Goal: Communication & Community: Answer question/provide support

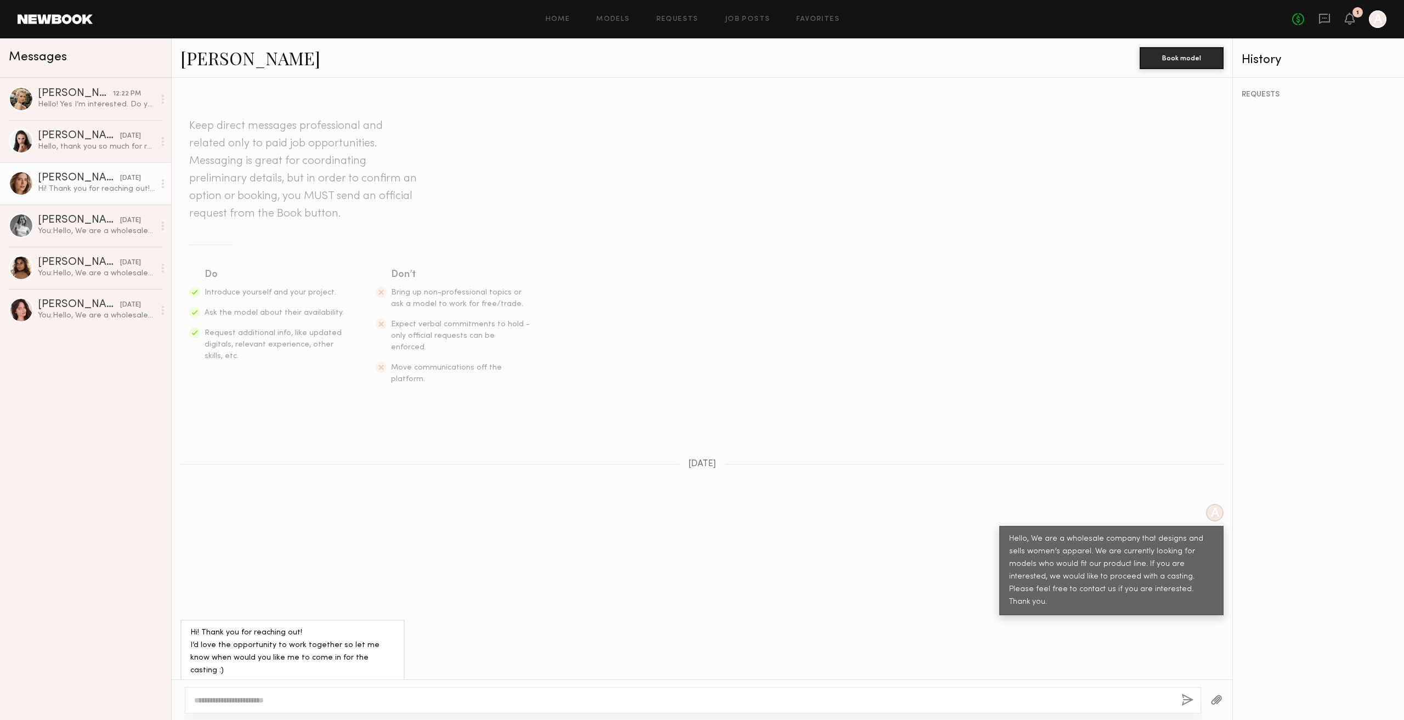
click at [484, 702] on textarea at bounding box center [683, 700] width 978 height 11
paste textarea "**********"
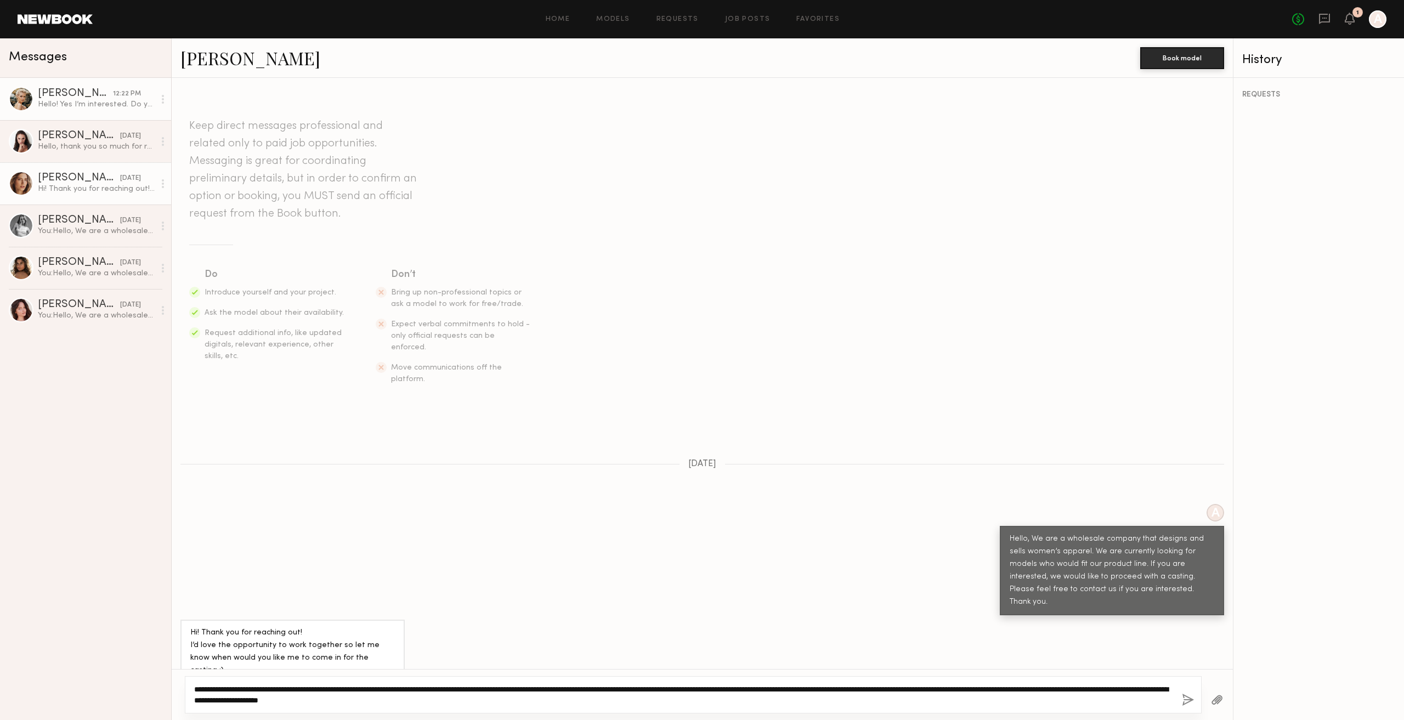
type textarea "**********"
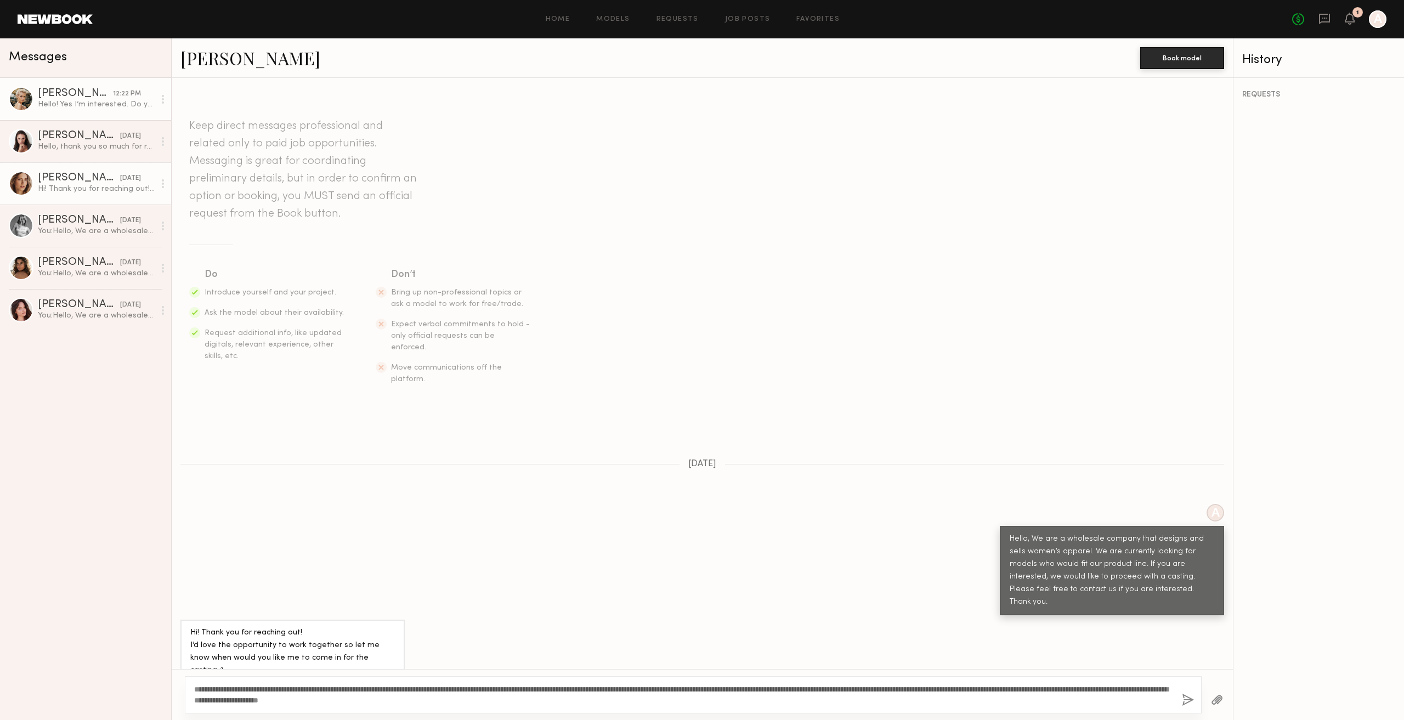
click at [90, 107] on div "Hello! Yes I’m interested. Do you have any further details? I’ll be away for th…" at bounding box center [96, 104] width 117 height 10
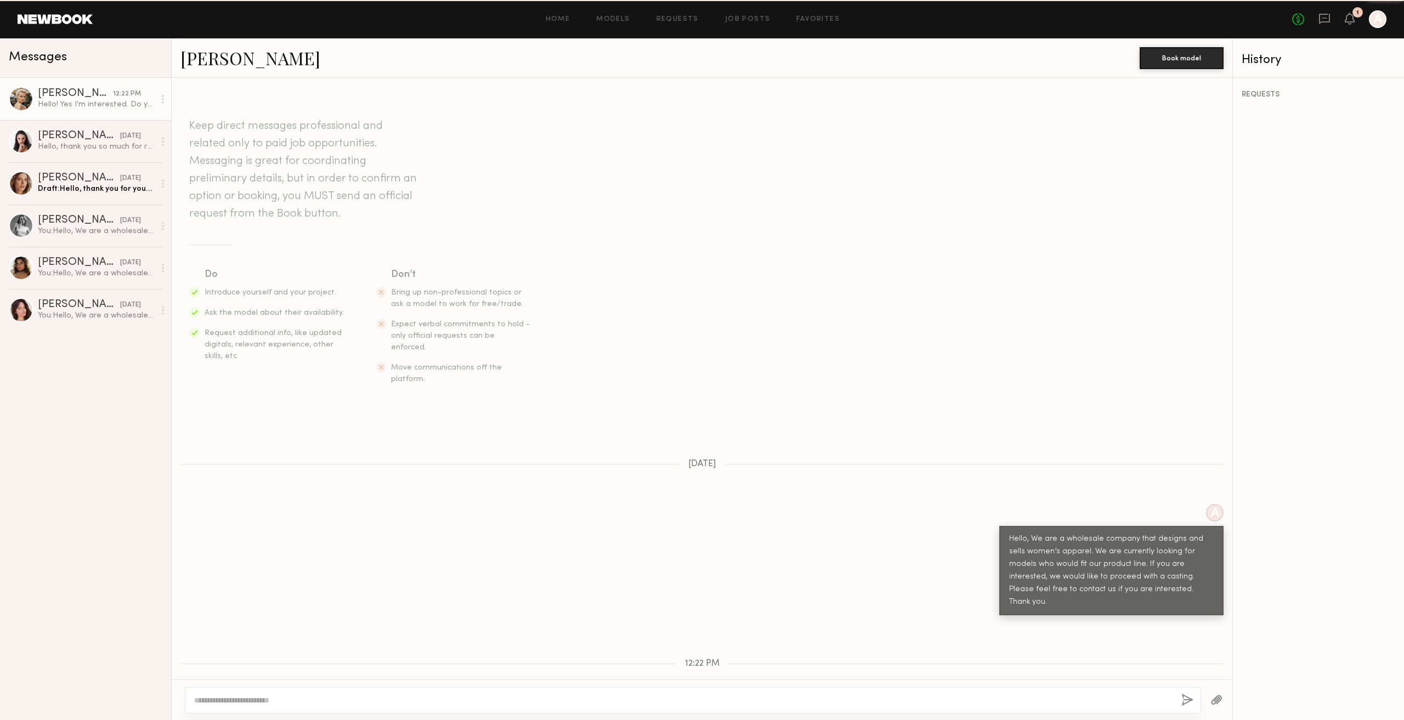
scroll to position [48, 0]
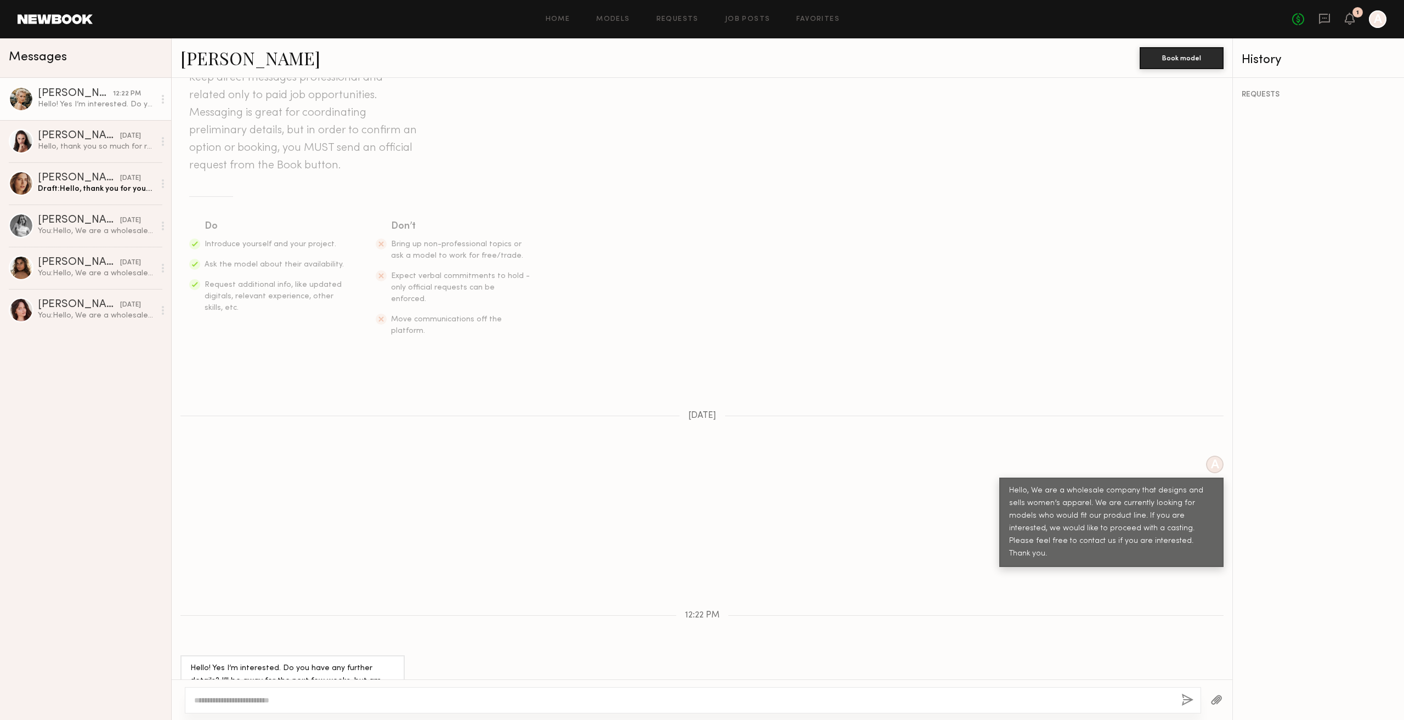
click at [420, 695] on textarea at bounding box center [683, 700] width 978 height 11
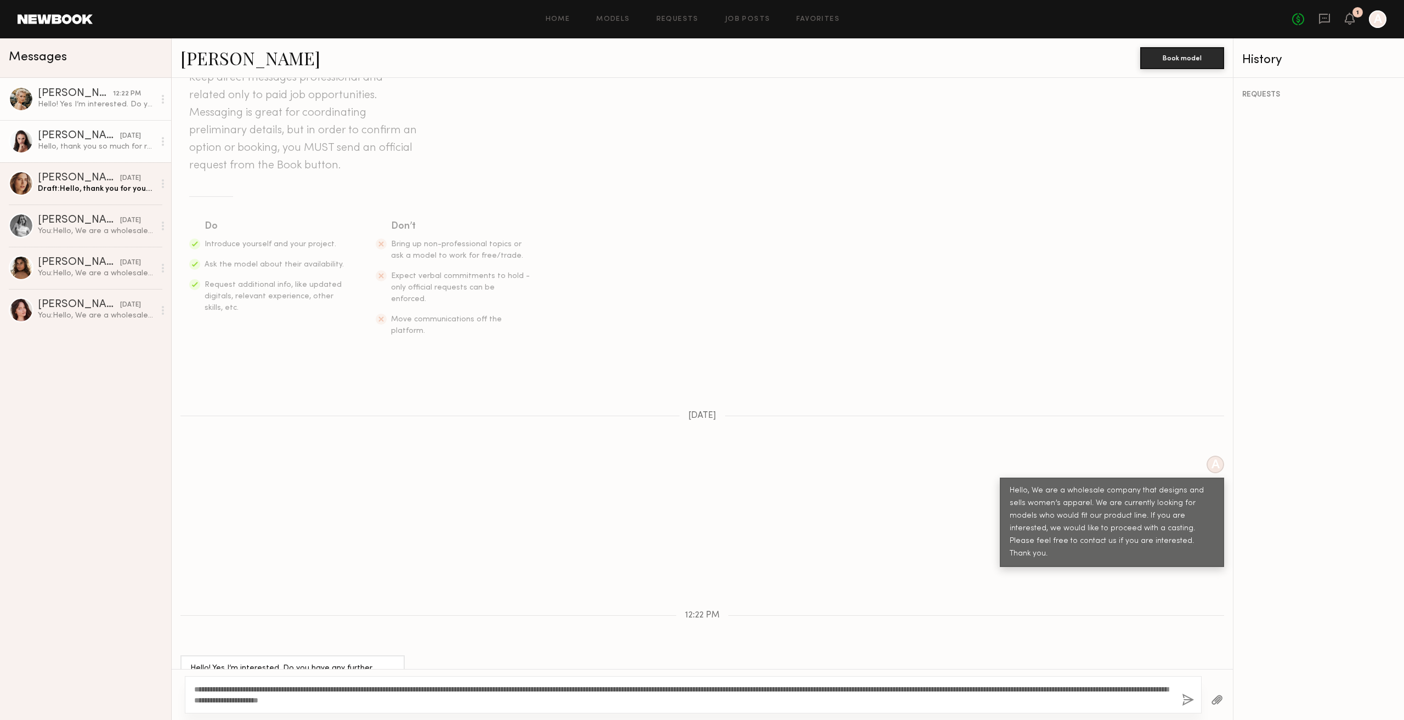
type textarea "**********"
click at [87, 143] on div "Hello, thank you so much for reaching out! ✨ I would be very happy to take part…" at bounding box center [96, 146] width 117 height 10
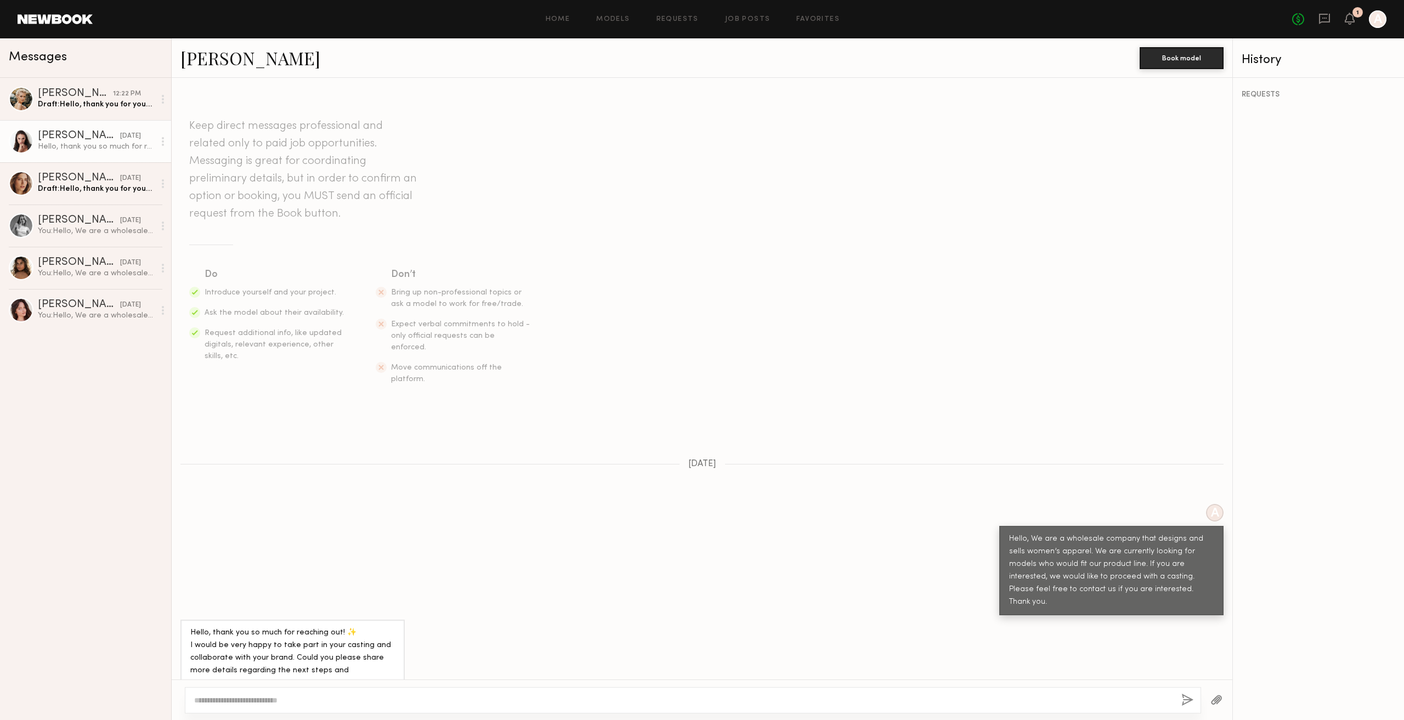
click at [425, 699] on textarea at bounding box center [683, 700] width 978 height 11
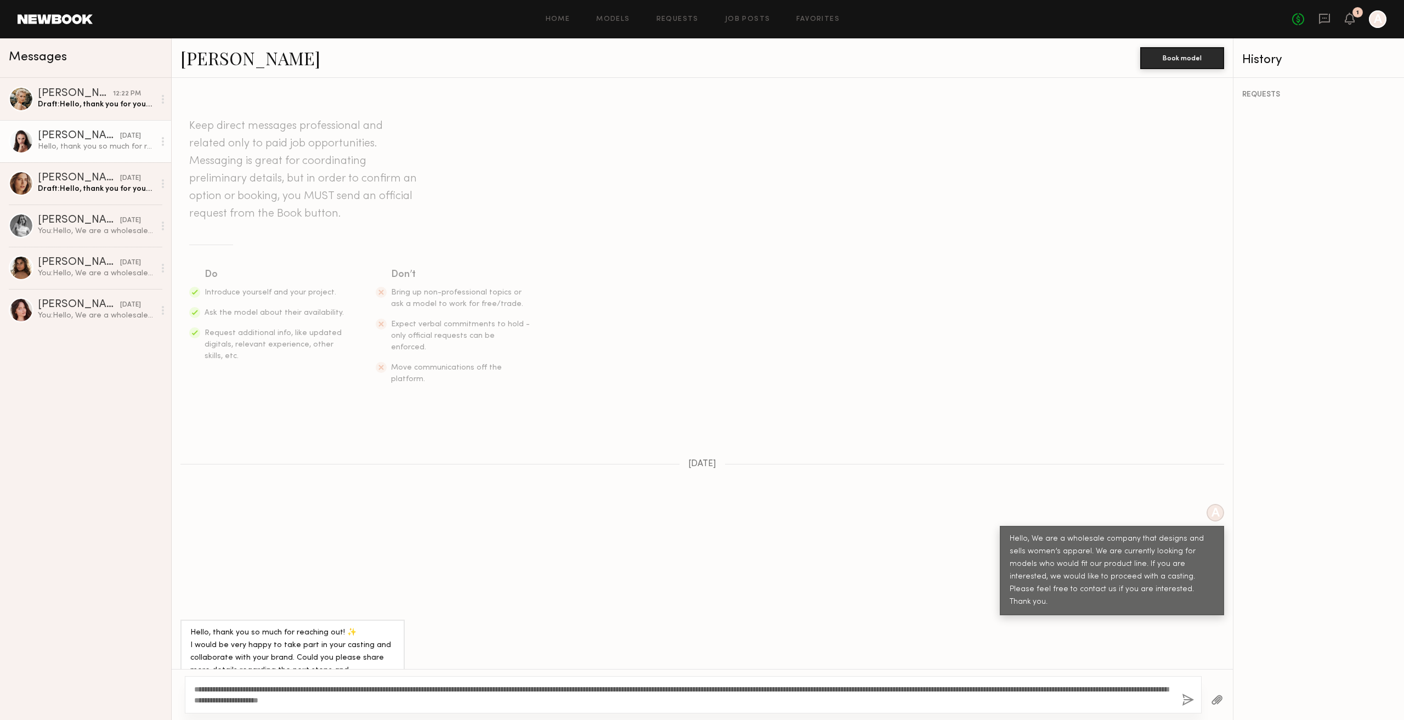
type textarea "**********"
click at [1187, 701] on button "button" at bounding box center [1188, 701] width 12 height 14
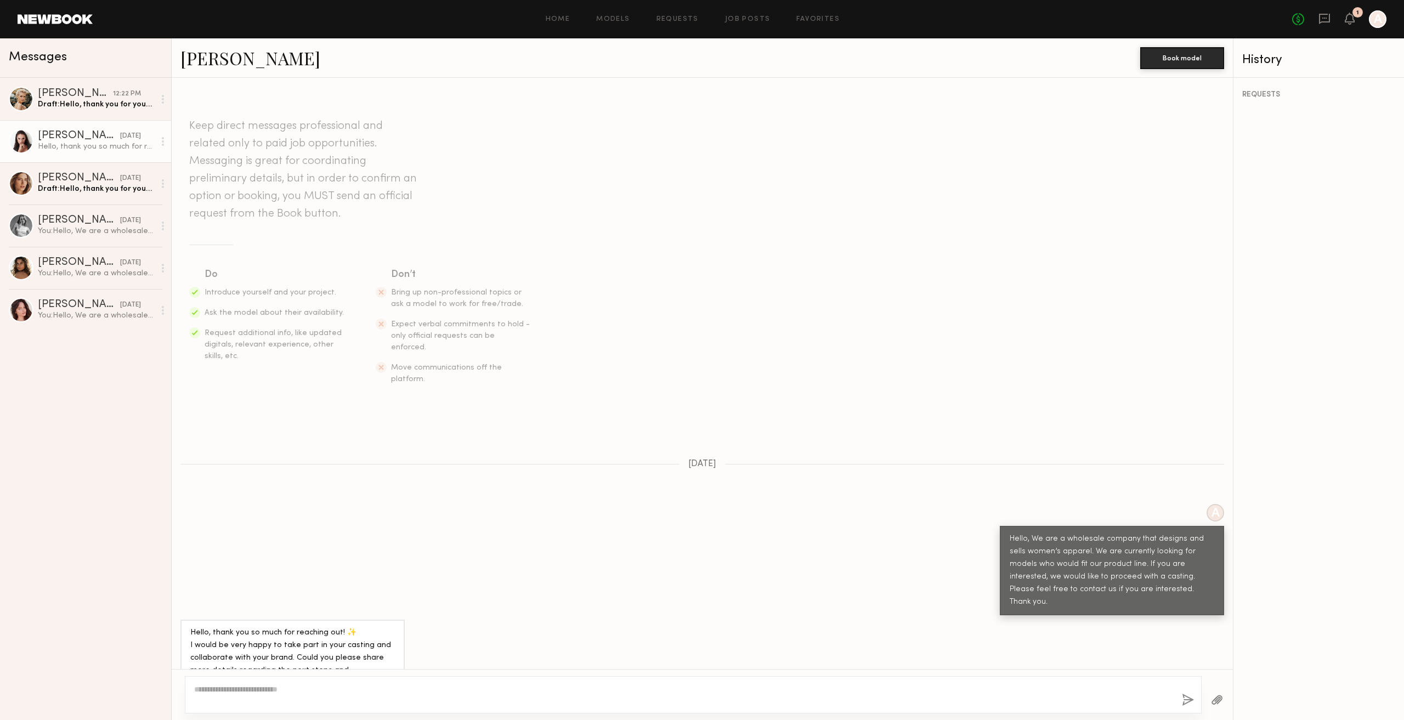
scroll to position [274, 0]
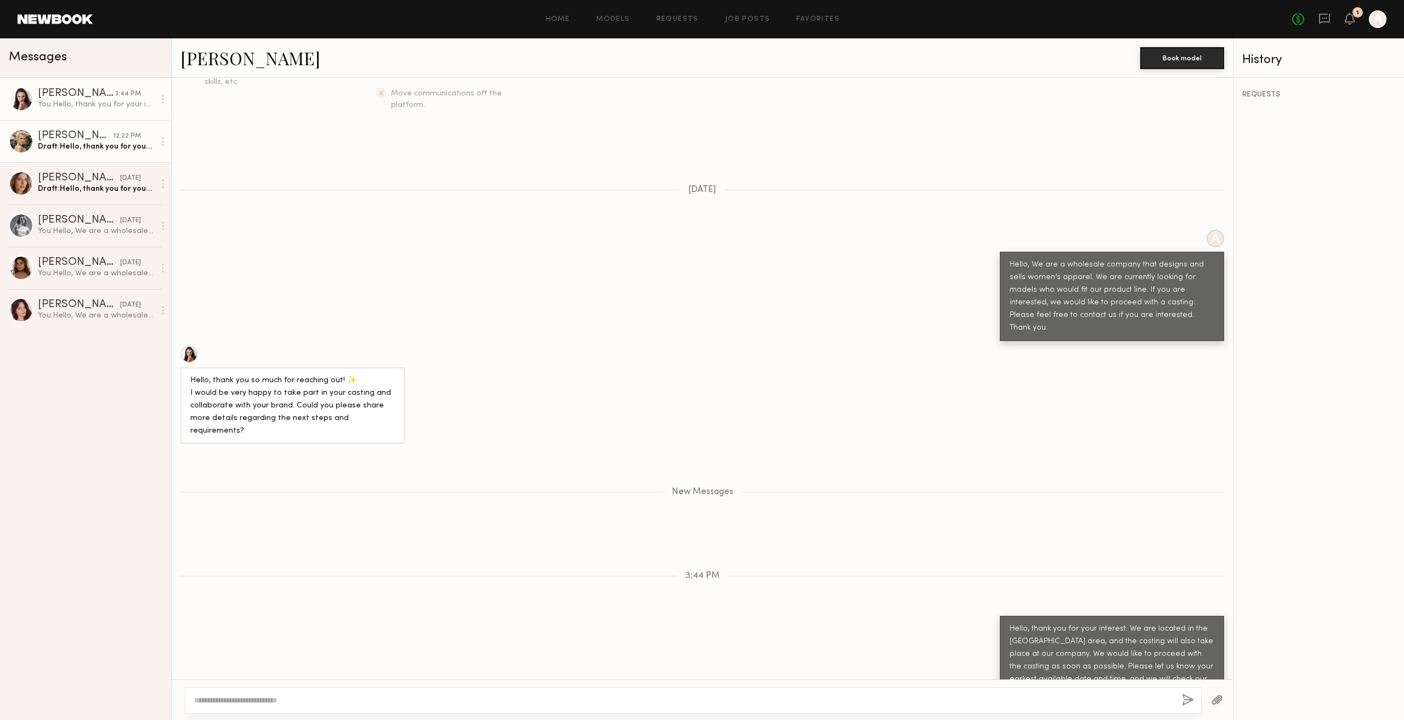
click at [104, 144] on div "Draft: Hello, thank you for your interest. We are located in the Vernon area, a…" at bounding box center [96, 146] width 117 height 10
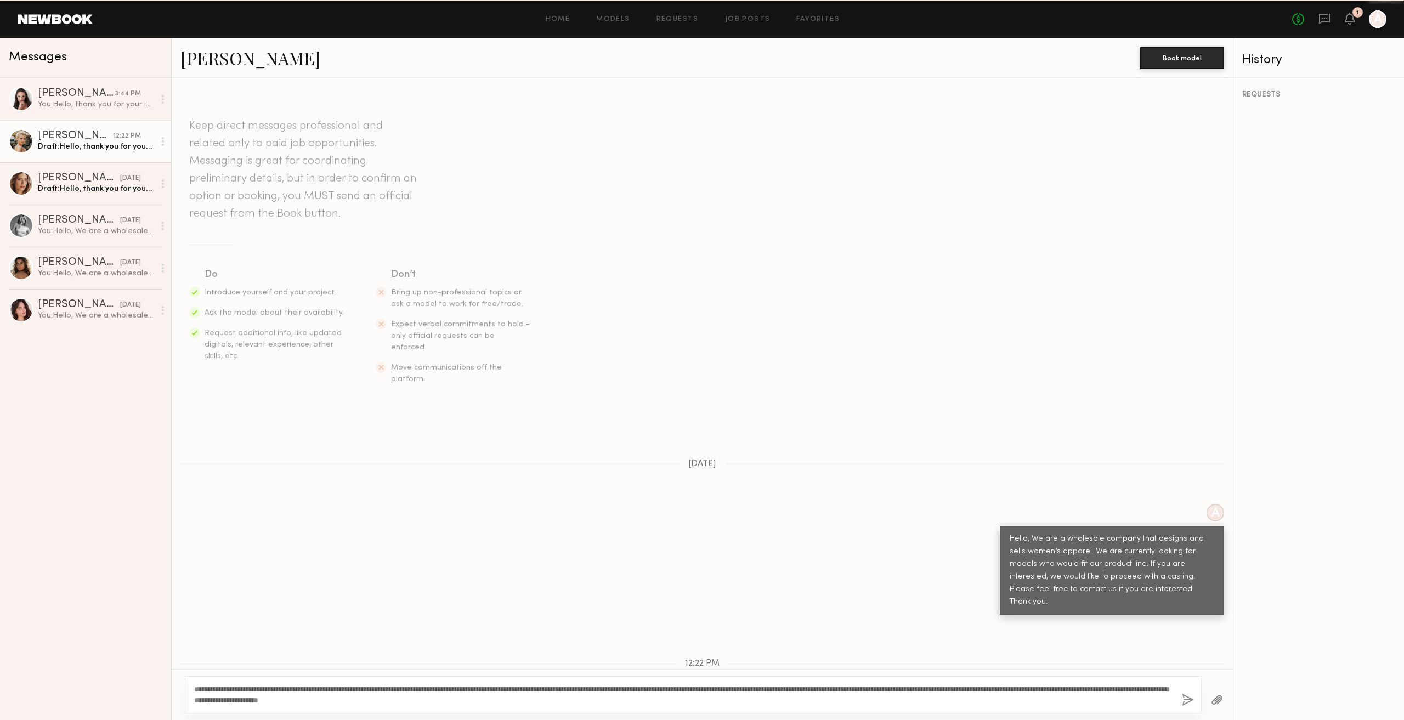
scroll to position [48, 0]
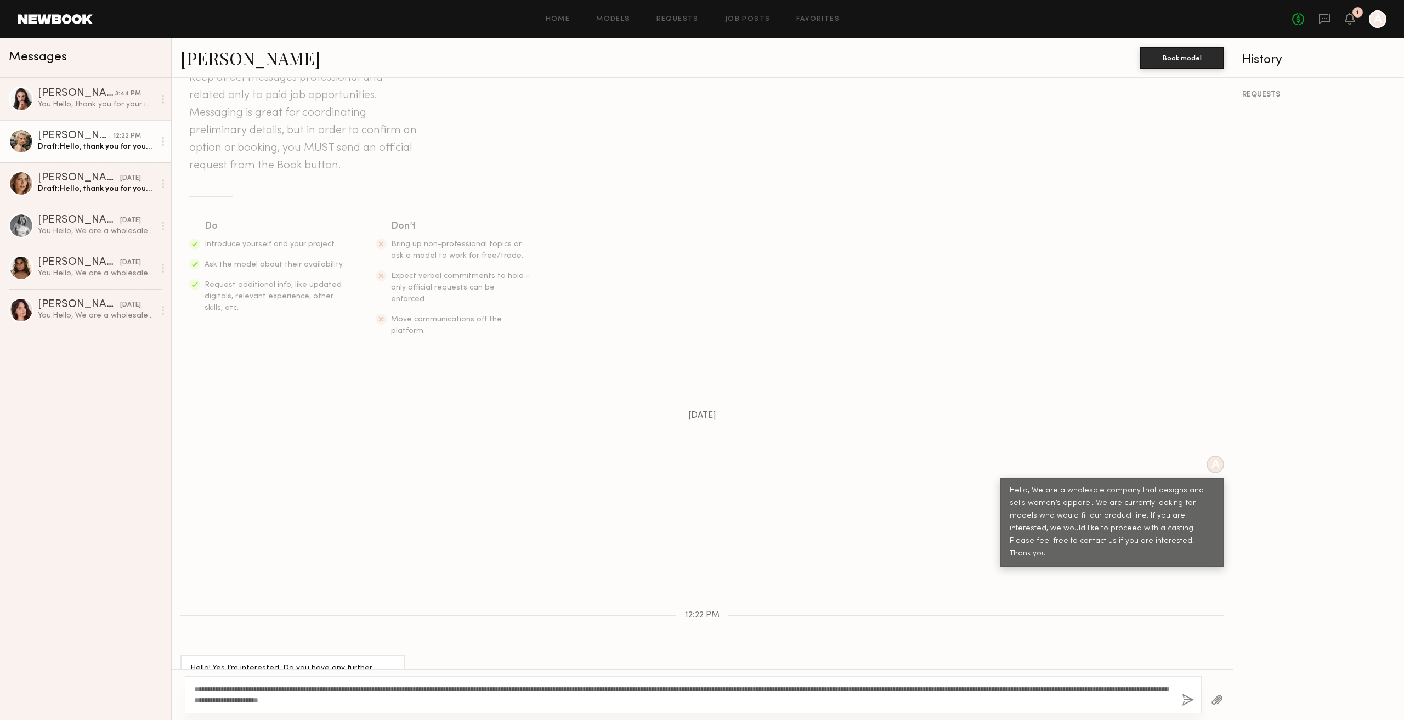
click at [1191, 704] on button "button" at bounding box center [1188, 701] width 12 height 14
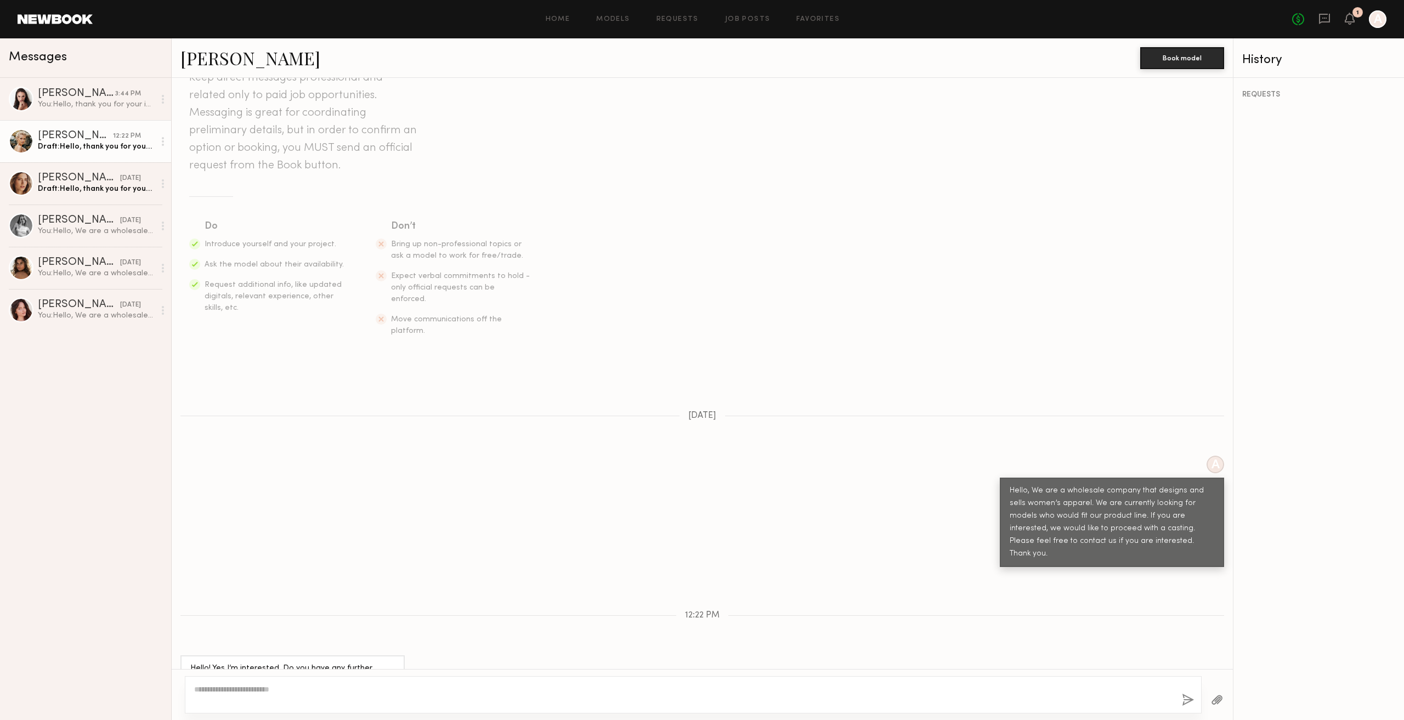
scroll to position [262, 0]
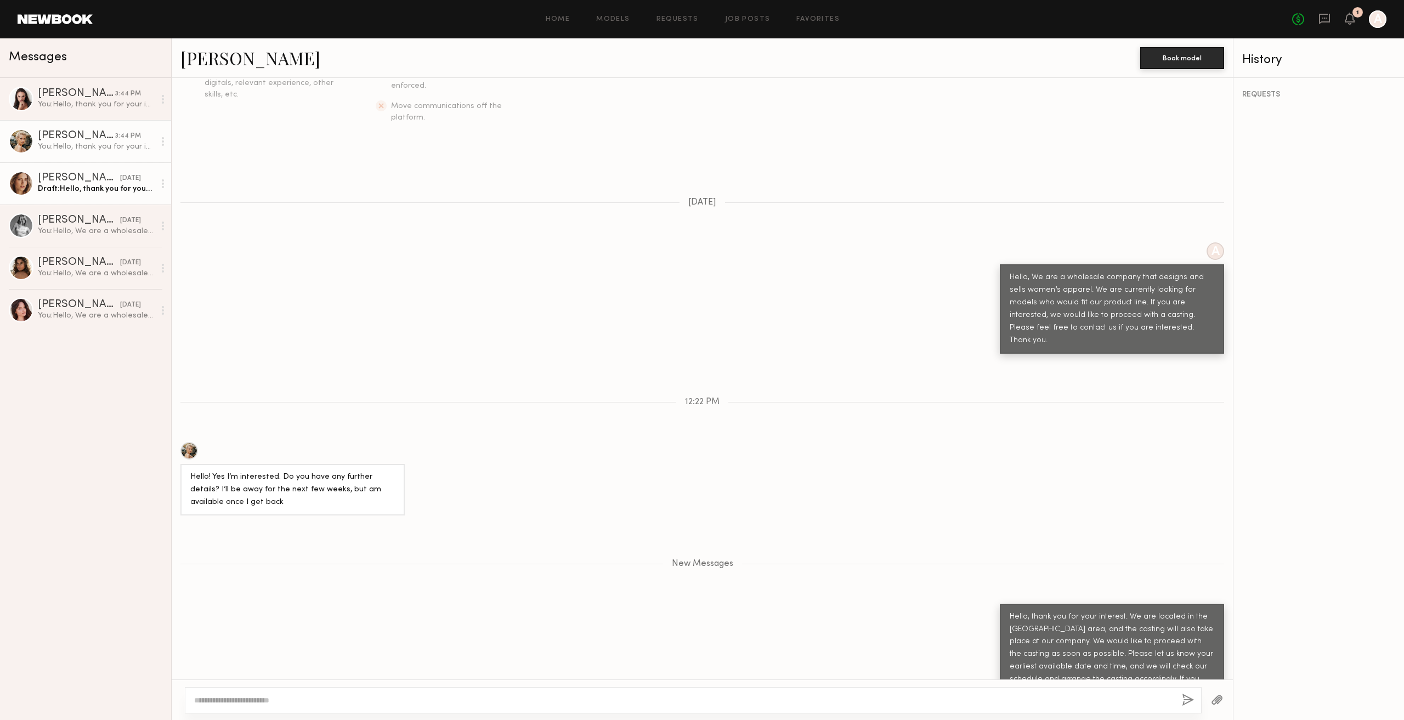
click at [69, 169] on link "Oxana Z. 09/05/2025 Draft: Hello, thank you for your interest. We are located i…" at bounding box center [85, 183] width 171 height 42
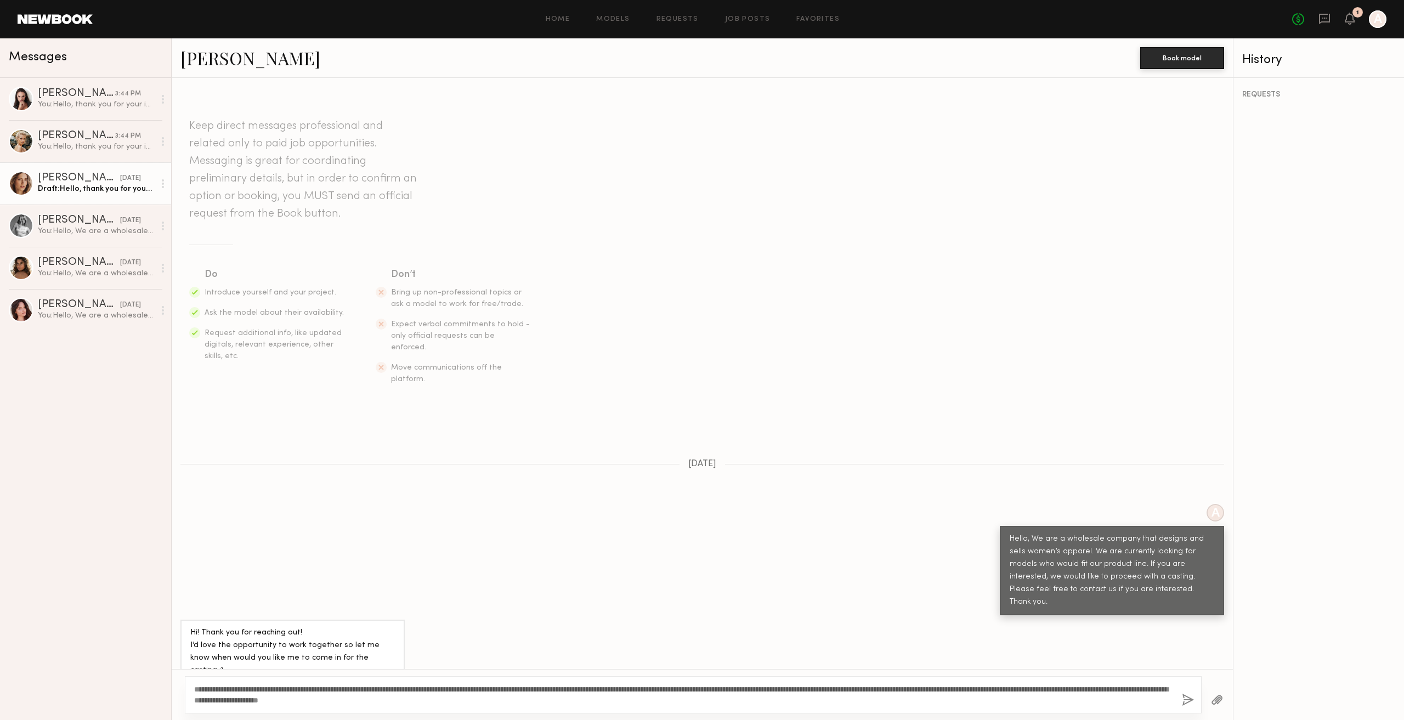
click at [1183, 703] on button "button" at bounding box center [1188, 701] width 12 height 14
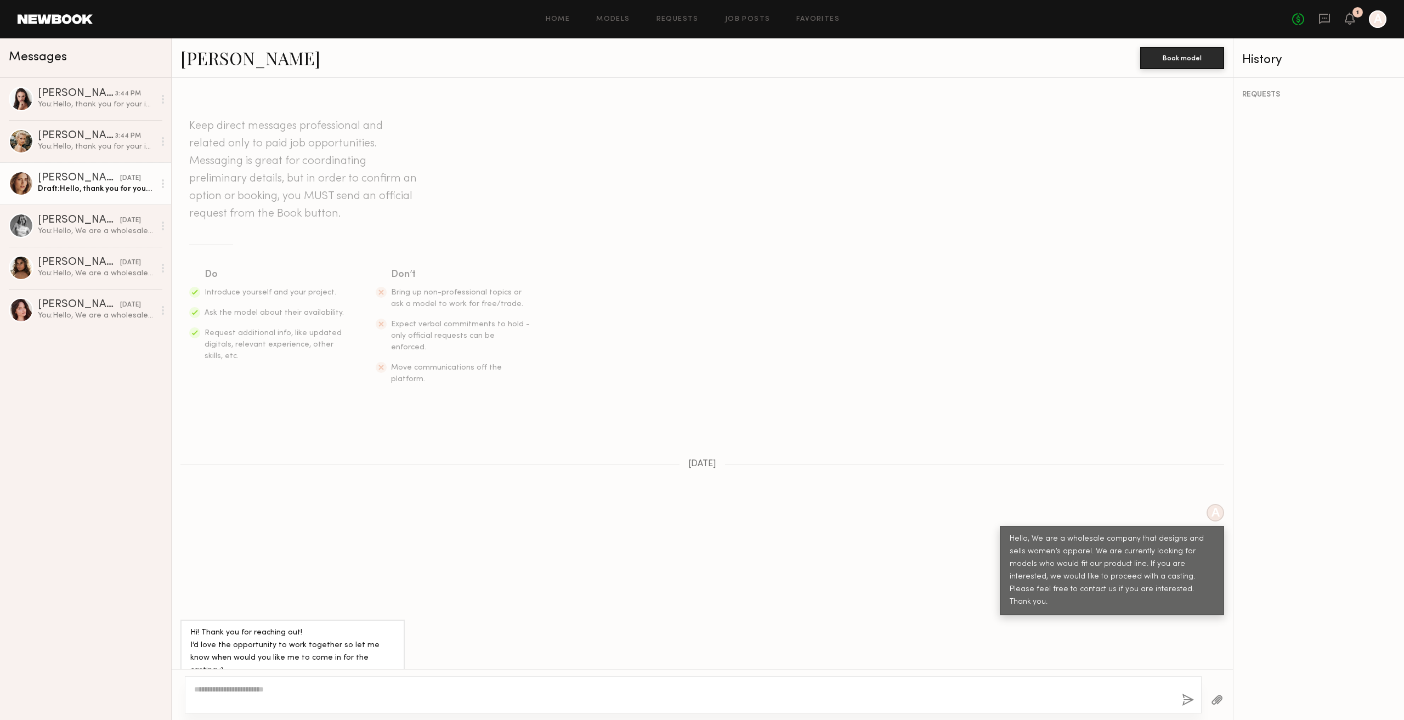
scroll to position [262, 0]
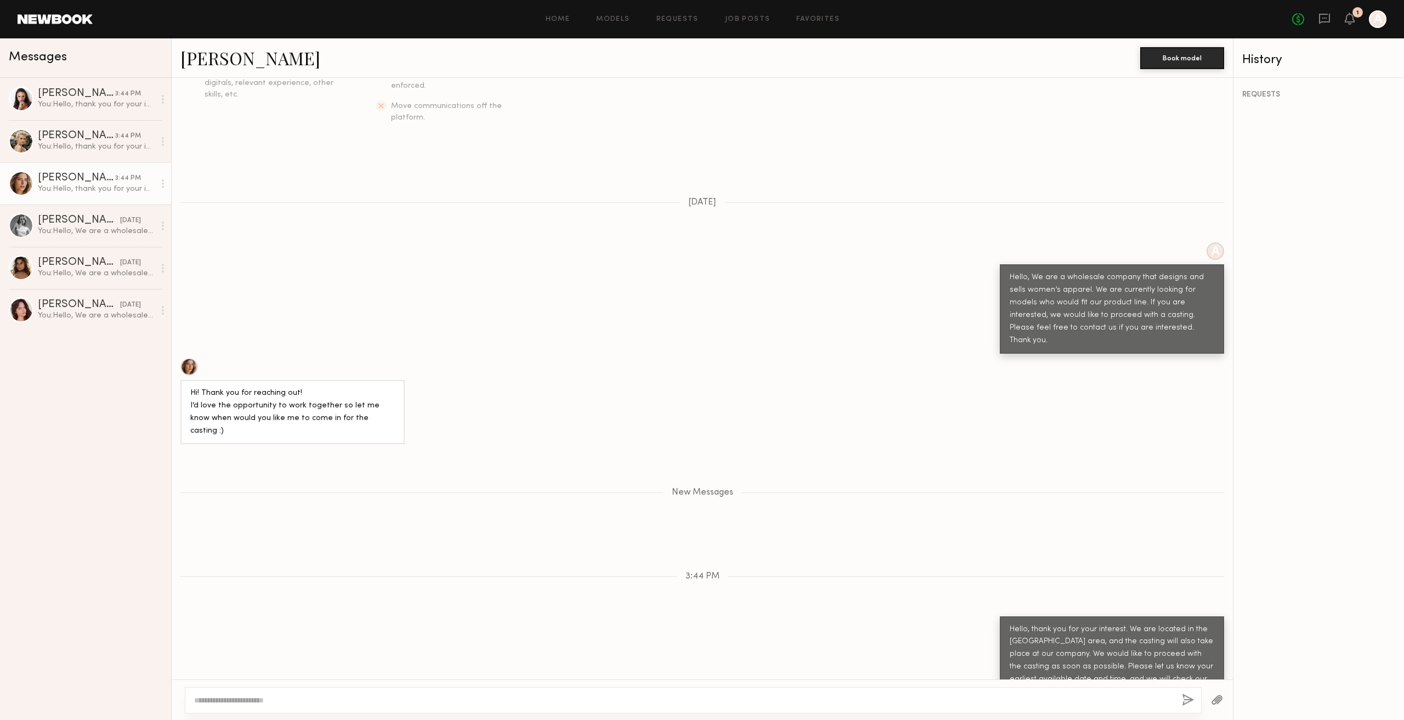
drag, startPoint x: 829, startPoint y: 505, endPoint x: 773, endPoint y: 445, distance: 81.5
click at [1113, 489] on div "Keep direct messages professional and related only to paid job opportunities. M…" at bounding box center [702, 379] width 1061 height 602
click at [81, 231] on div "You: Hello, We are a wholesale company that designs and sells women’s apparel. …" at bounding box center [96, 231] width 117 height 10
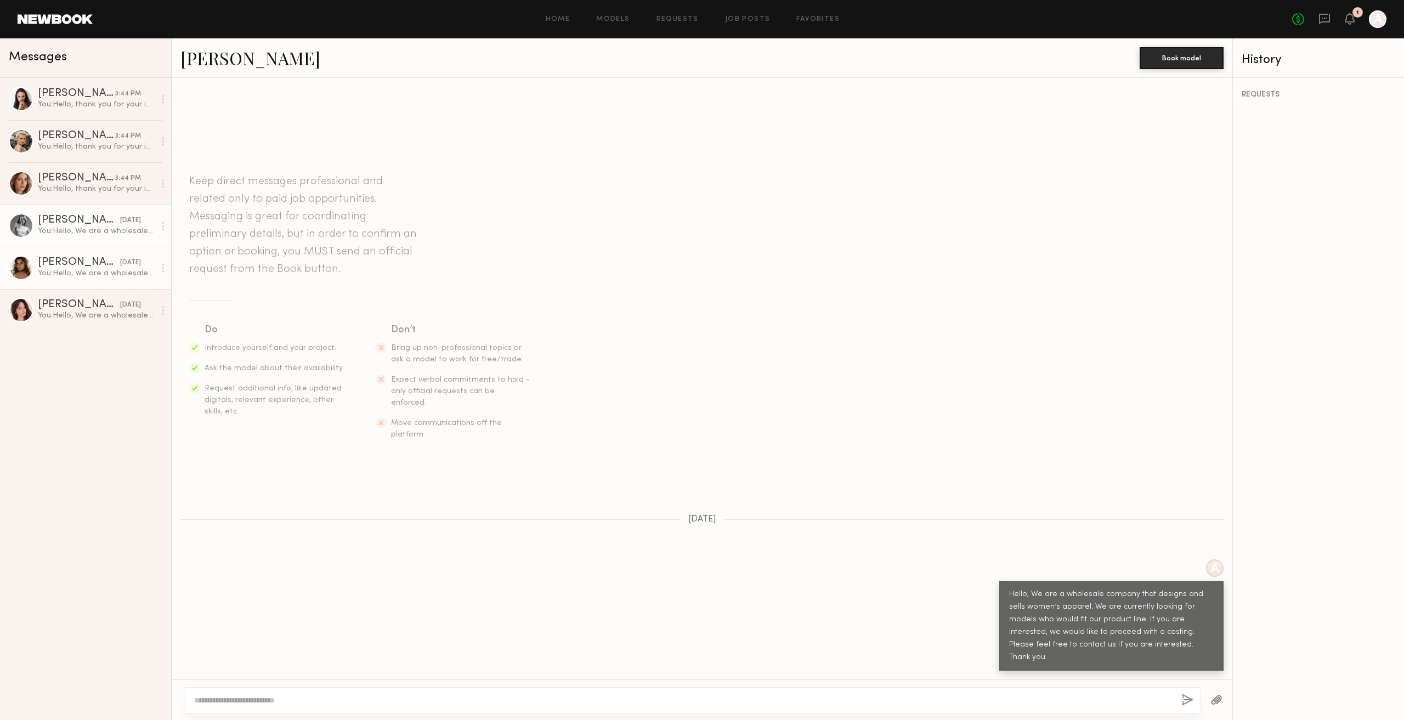
click at [87, 264] on div "[PERSON_NAME]" at bounding box center [79, 262] width 82 height 11
click at [80, 318] on div "You: Hello, We are a wholesale company that designs and sells women’s apparel. …" at bounding box center [96, 315] width 117 height 10
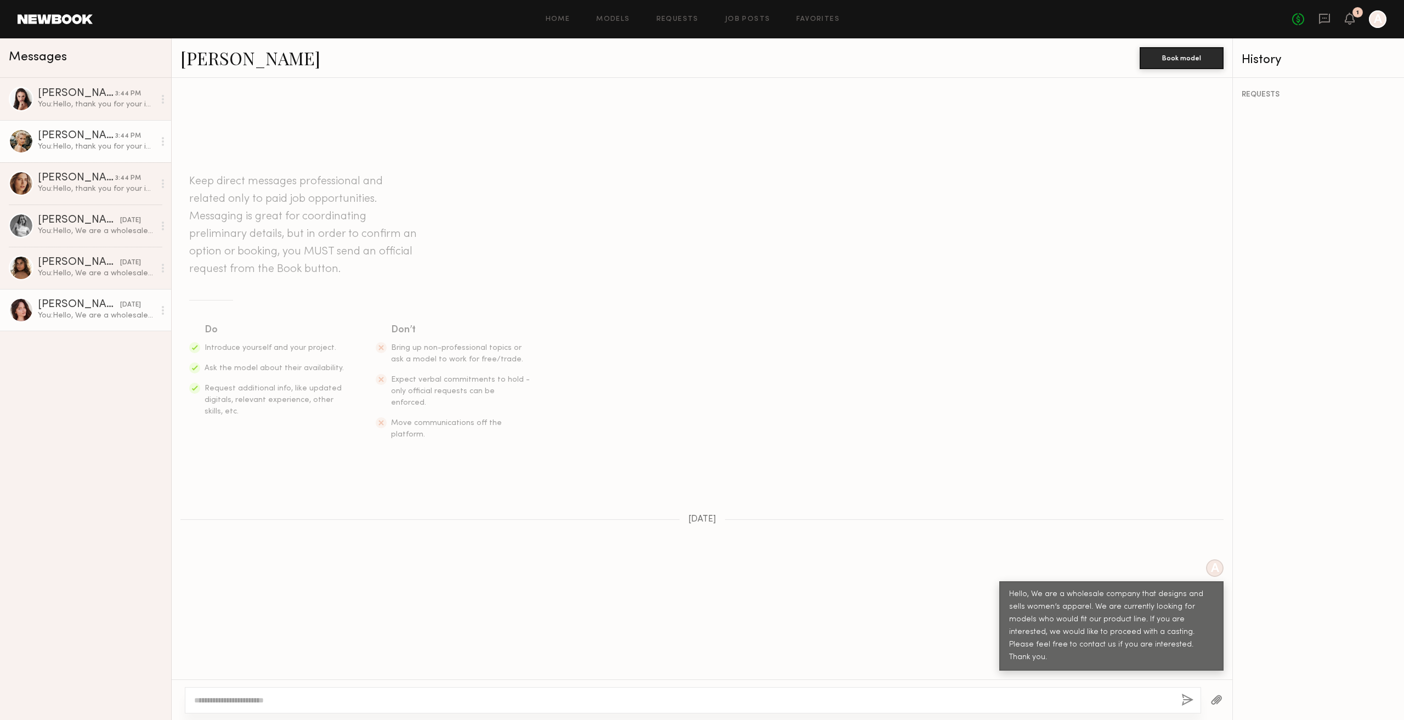
click at [110, 150] on div "You: Hello, thank you for your interest. We are located in the Vernon area, and…" at bounding box center [96, 146] width 117 height 10
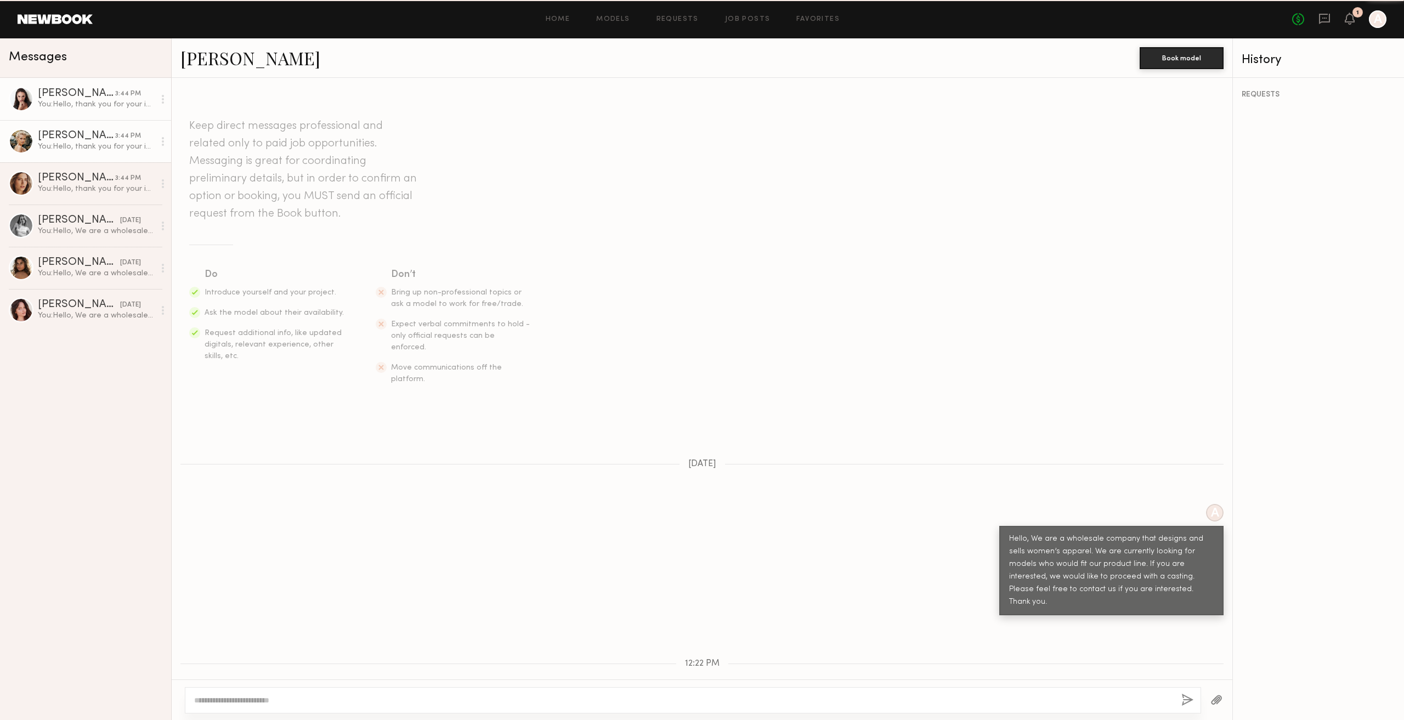
scroll to position [177, 0]
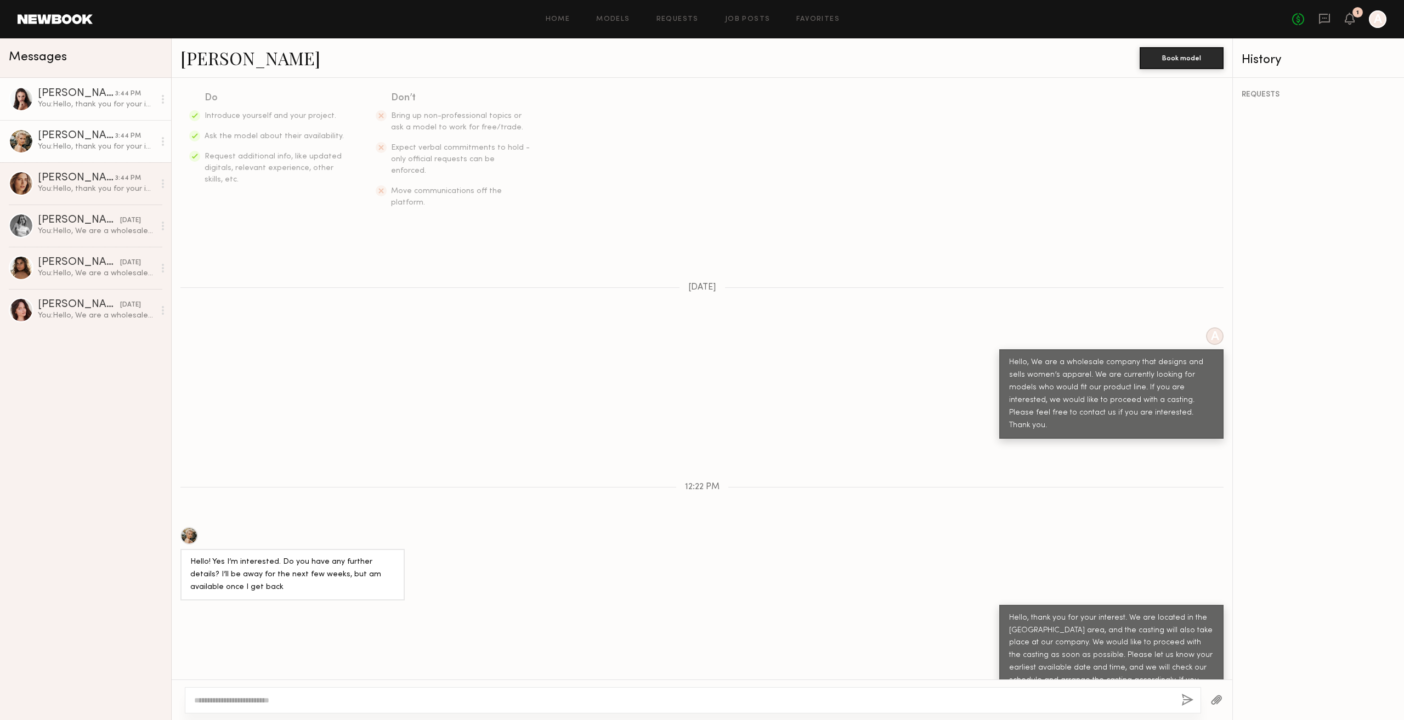
click at [98, 92] on div "[PERSON_NAME]" at bounding box center [76, 93] width 77 height 11
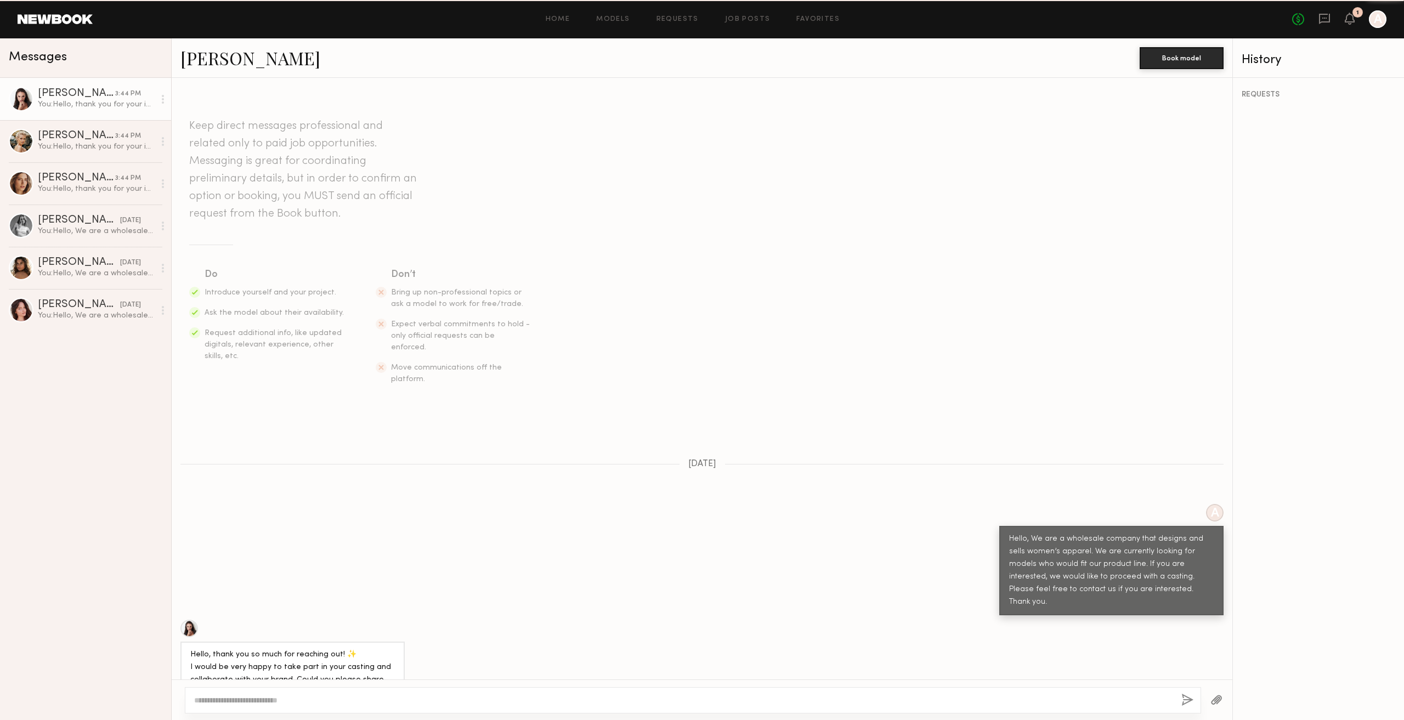
scroll to position [189, 0]
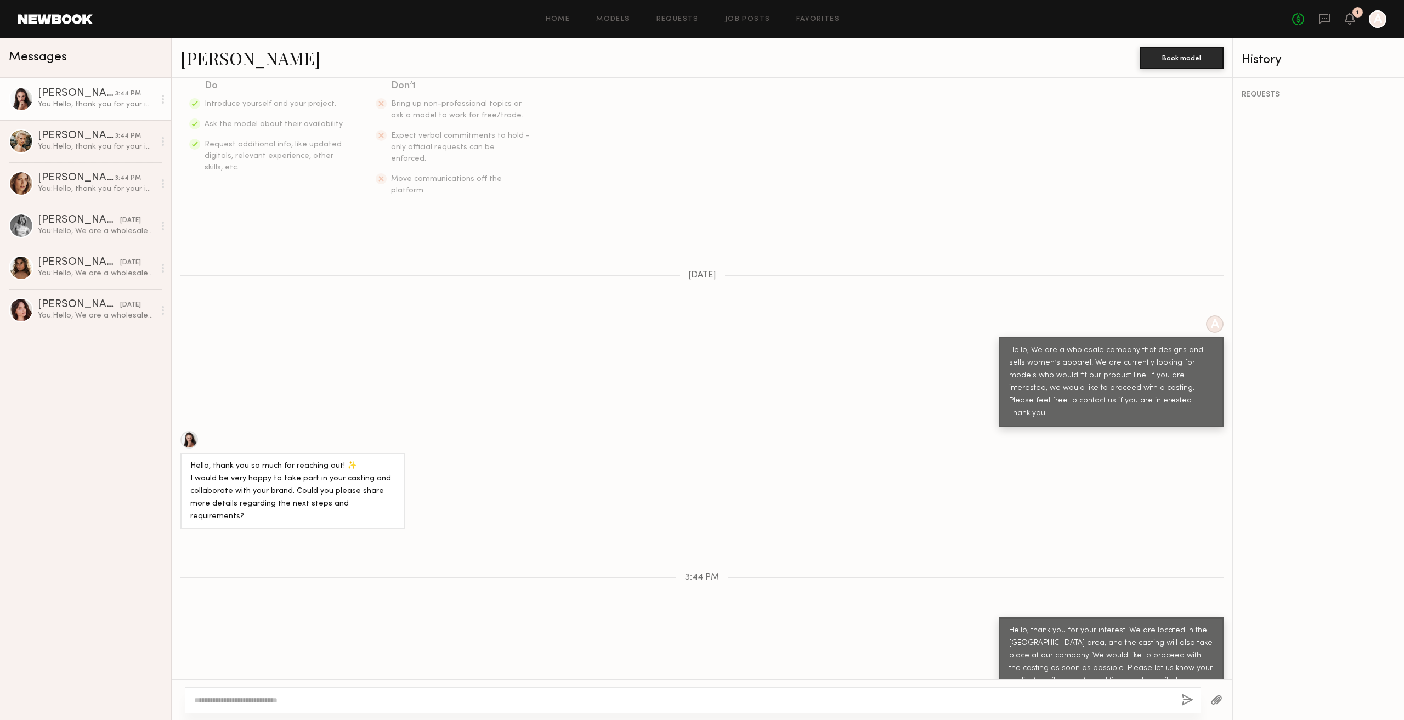
click at [21, 103] on div at bounding box center [21, 99] width 25 height 25
click at [88, 146] on div "You: Hello, thank you for your interest. We are located in the Vernon area, and…" at bounding box center [96, 146] width 117 height 10
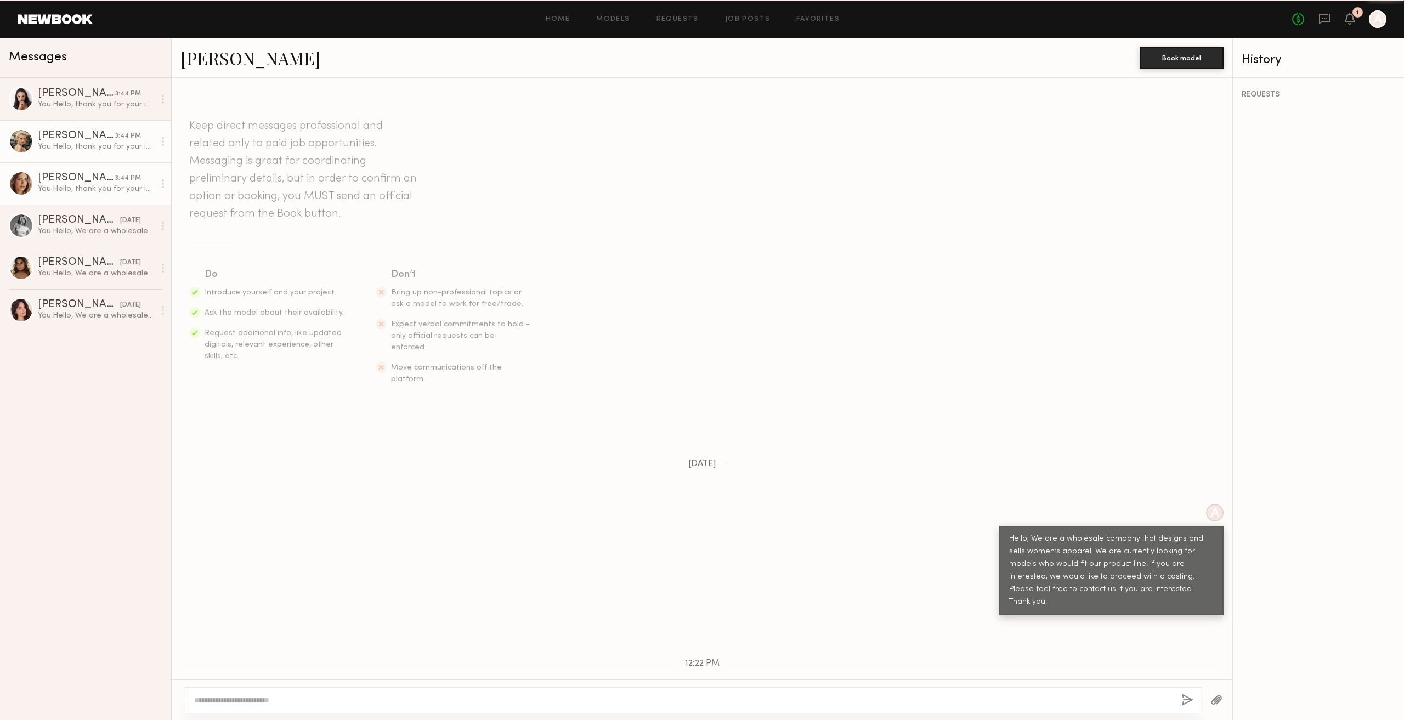
scroll to position [177, 0]
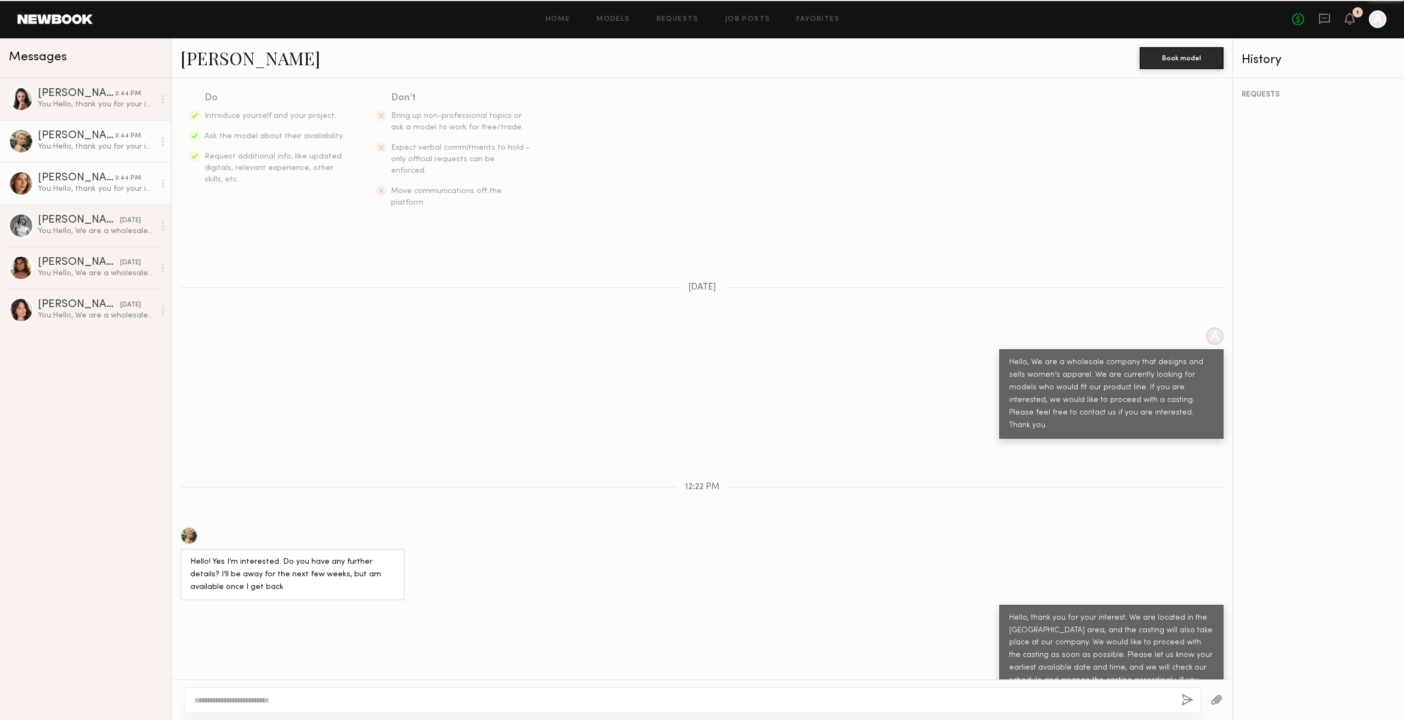
click at [99, 199] on link "Oxana Z. 3:44 PM You: Hello, thank you for your interest. We are located in the…" at bounding box center [85, 183] width 171 height 42
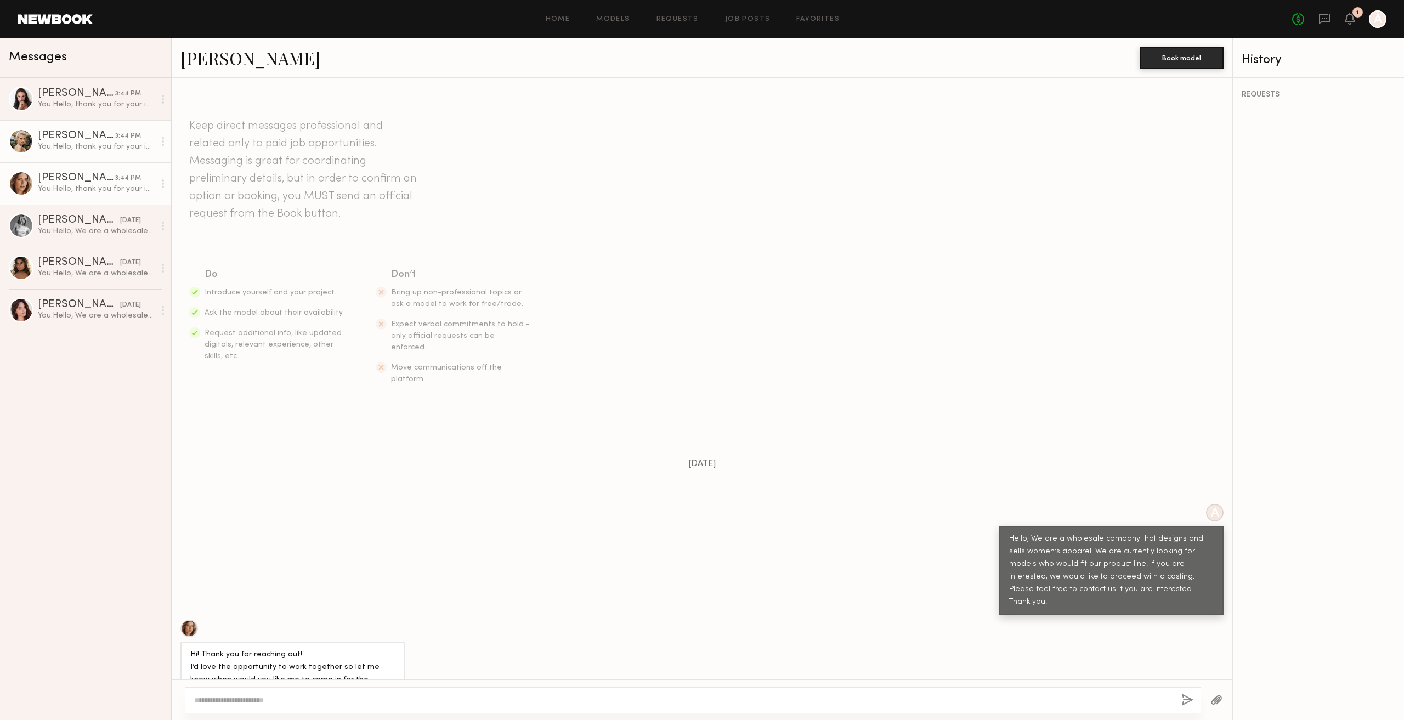
scroll to position [177, 0]
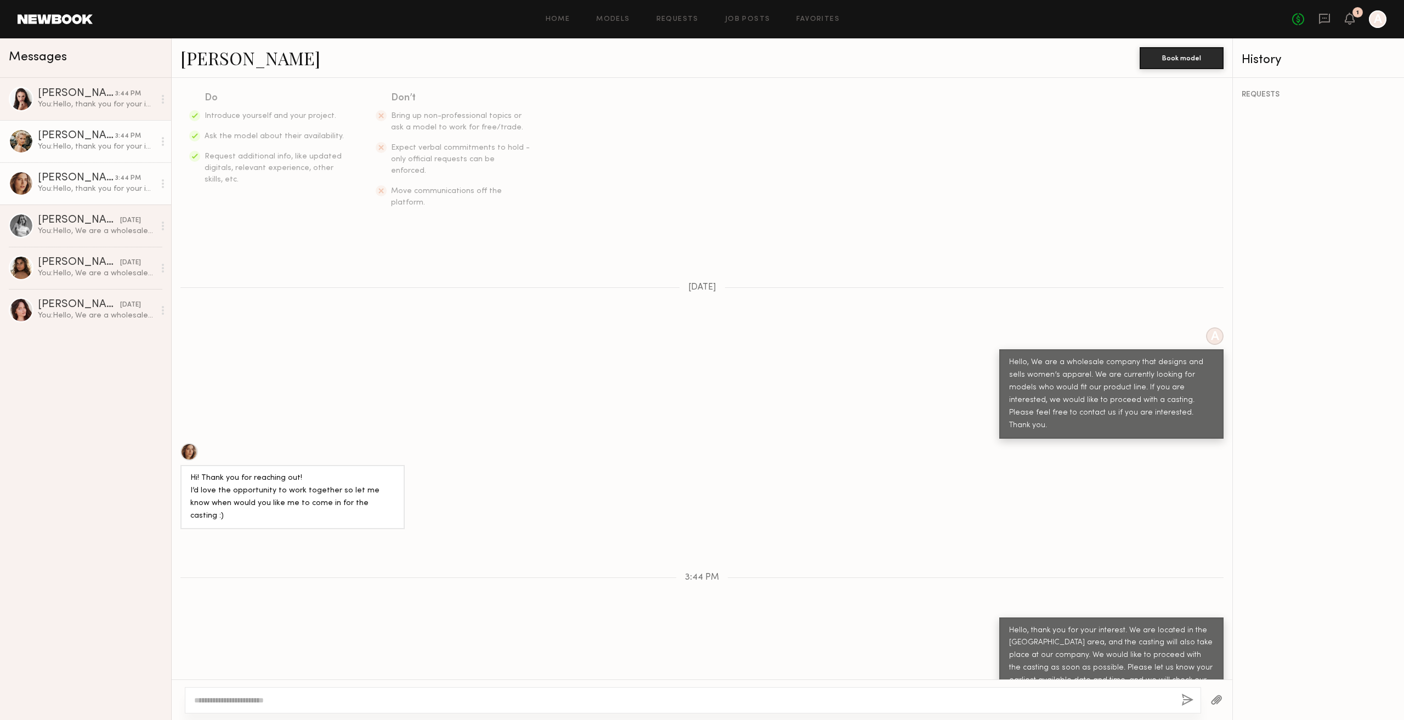
click at [94, 138] on div "[PERSON_NAME]" at bounding box center [76, 136] width 77 height 11
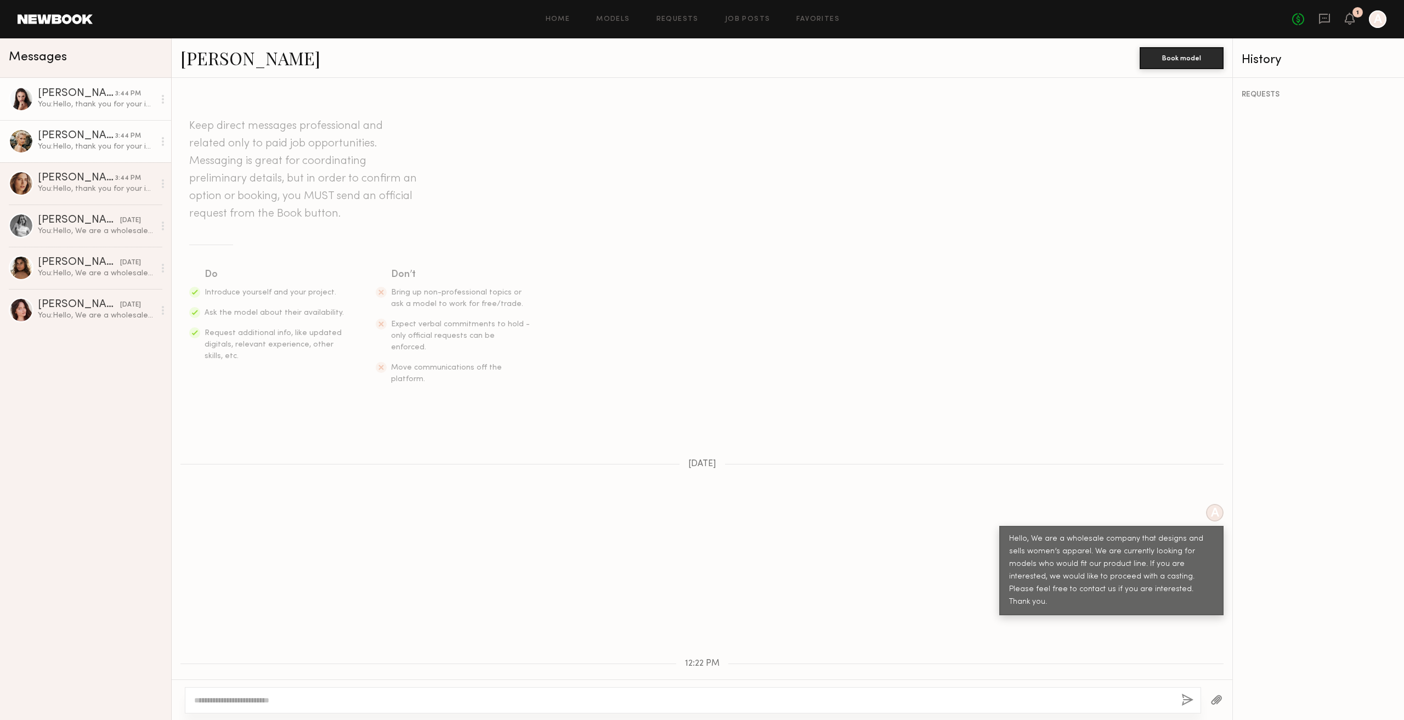
scroll to position [177, 0]
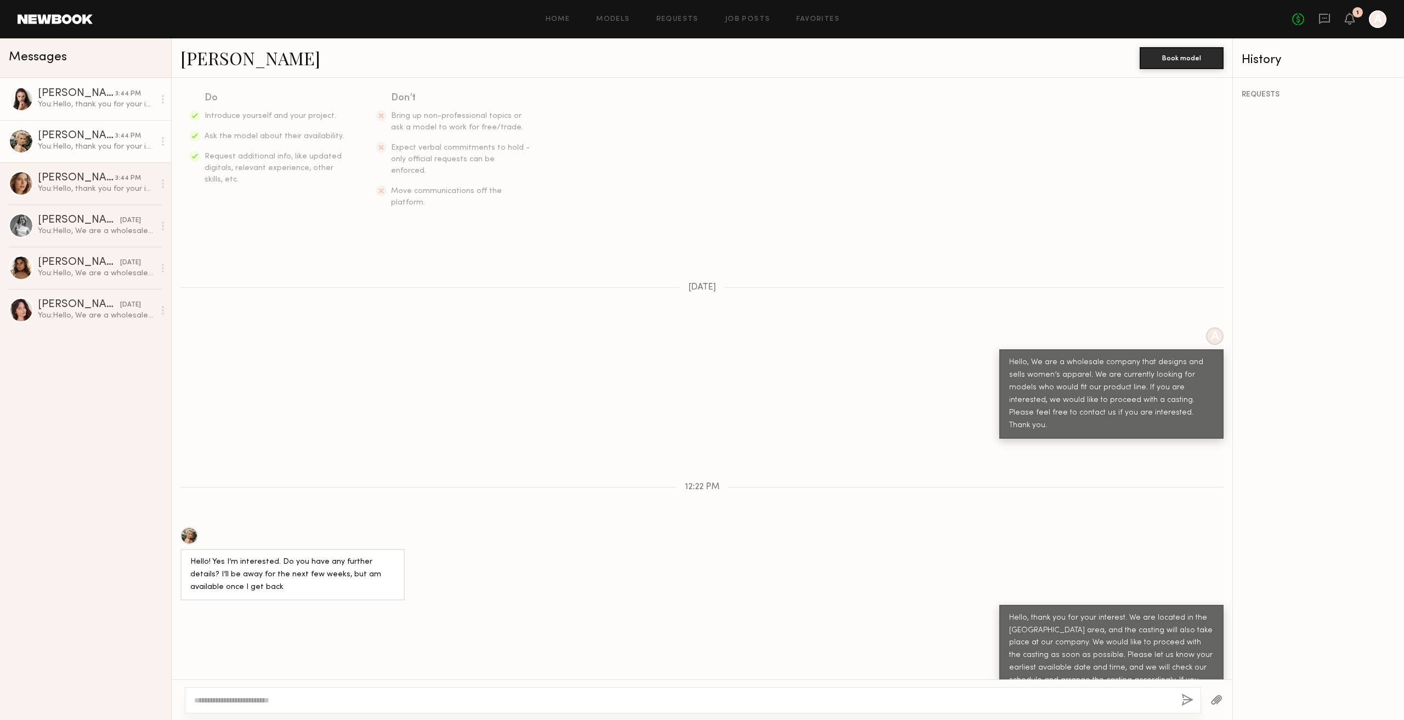
click at [93, 103] on div "You: Hello, thank you for your interest. We are located in the Vernon area, and…" at bounding box center [96, 104] width 117 height 10
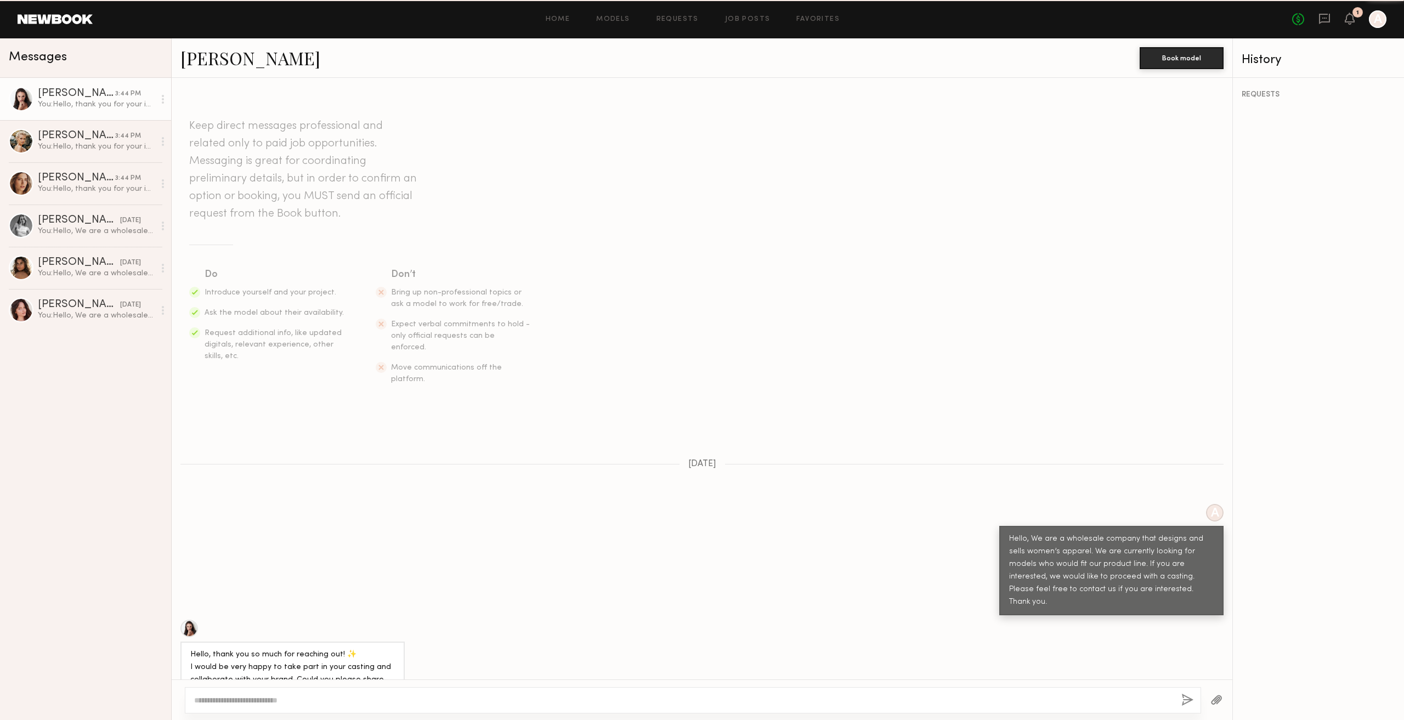
scroll to position [189, 0]
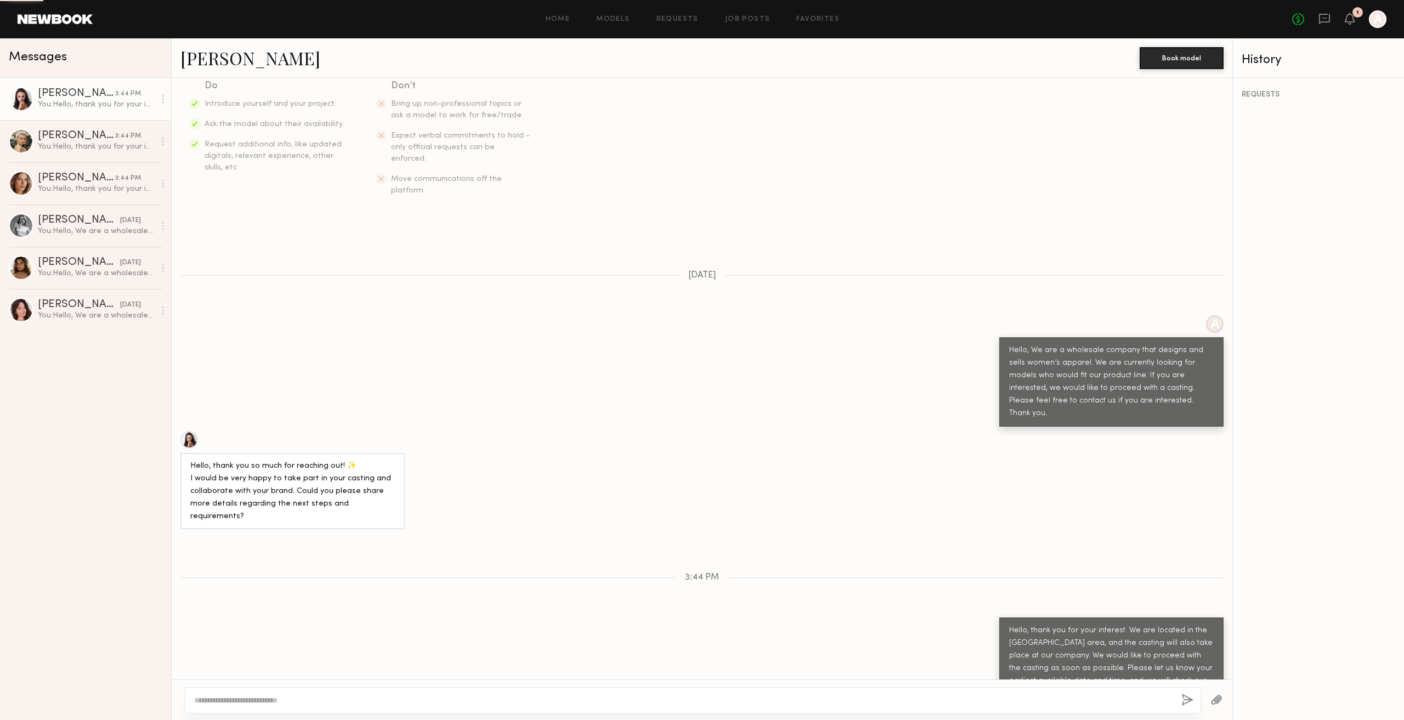
click at [105, 117] on link "Anastasiia S. 3:44 PM You: Hello, thank you for your interest. We are located i…" at bounding box center [85, 99] width 171 height 42
click at [106, 158] on link "Mallory A. 3:44 PM You: Hello, thank you for your interest. We are located in t…" at bounding box center [85, 141] width 171 height 42
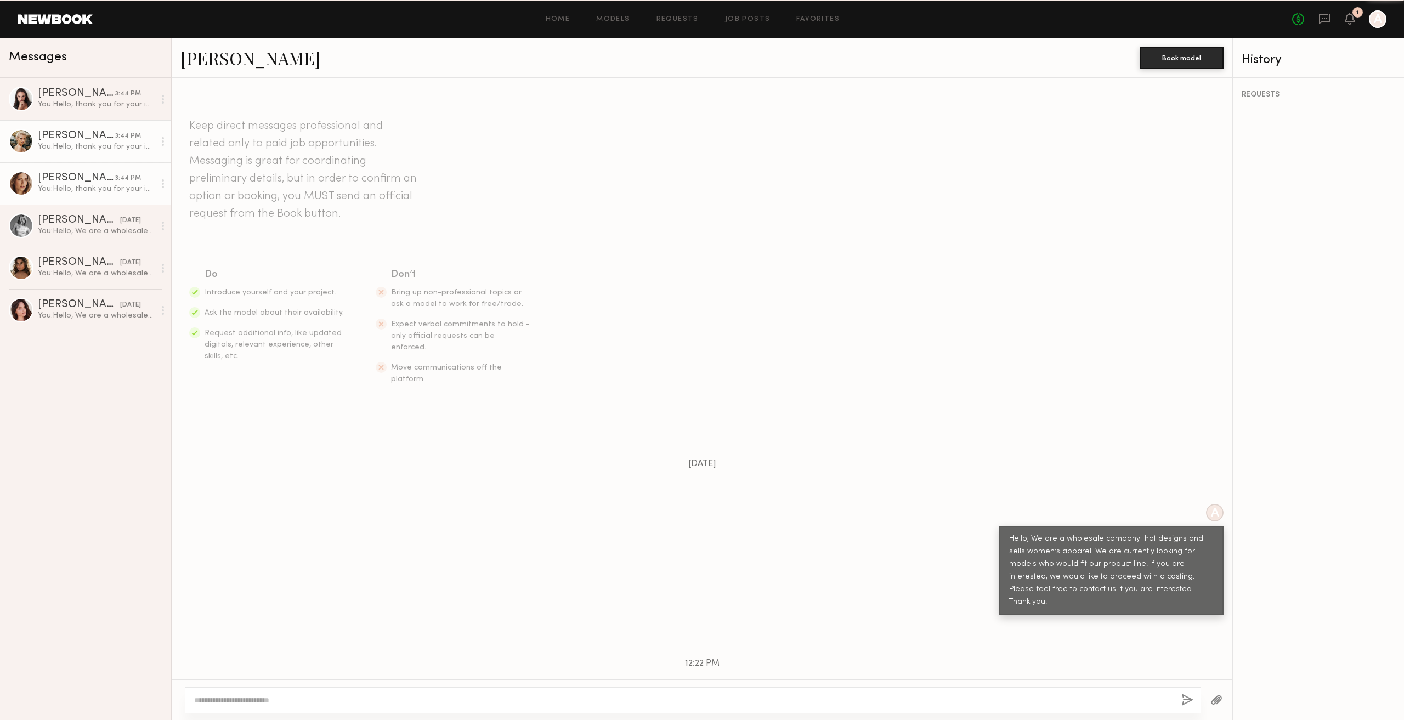
scroll to position [177, 0]
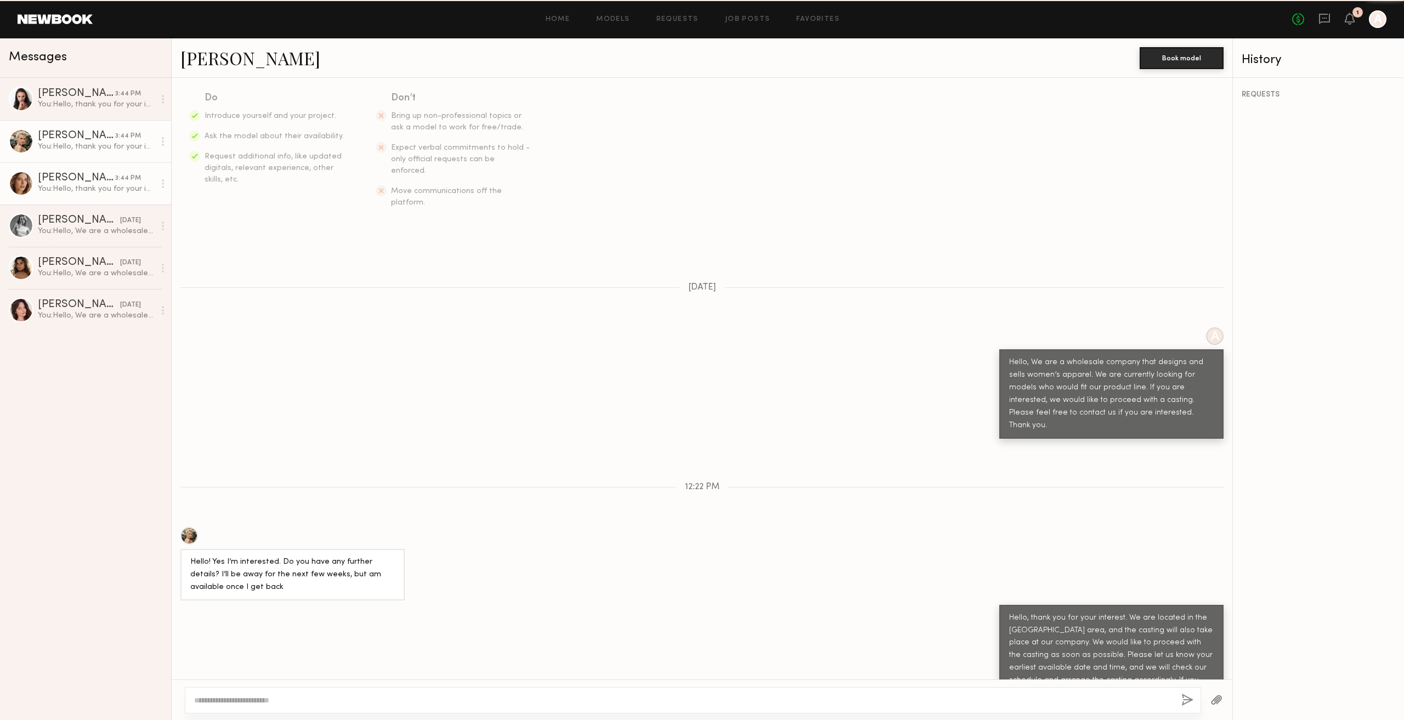
click at [101, 190] on div "You: Hello, thank you for your interest. We are located in the Vernon area, and…" at bounding box center [96, 189] width 117 height 10
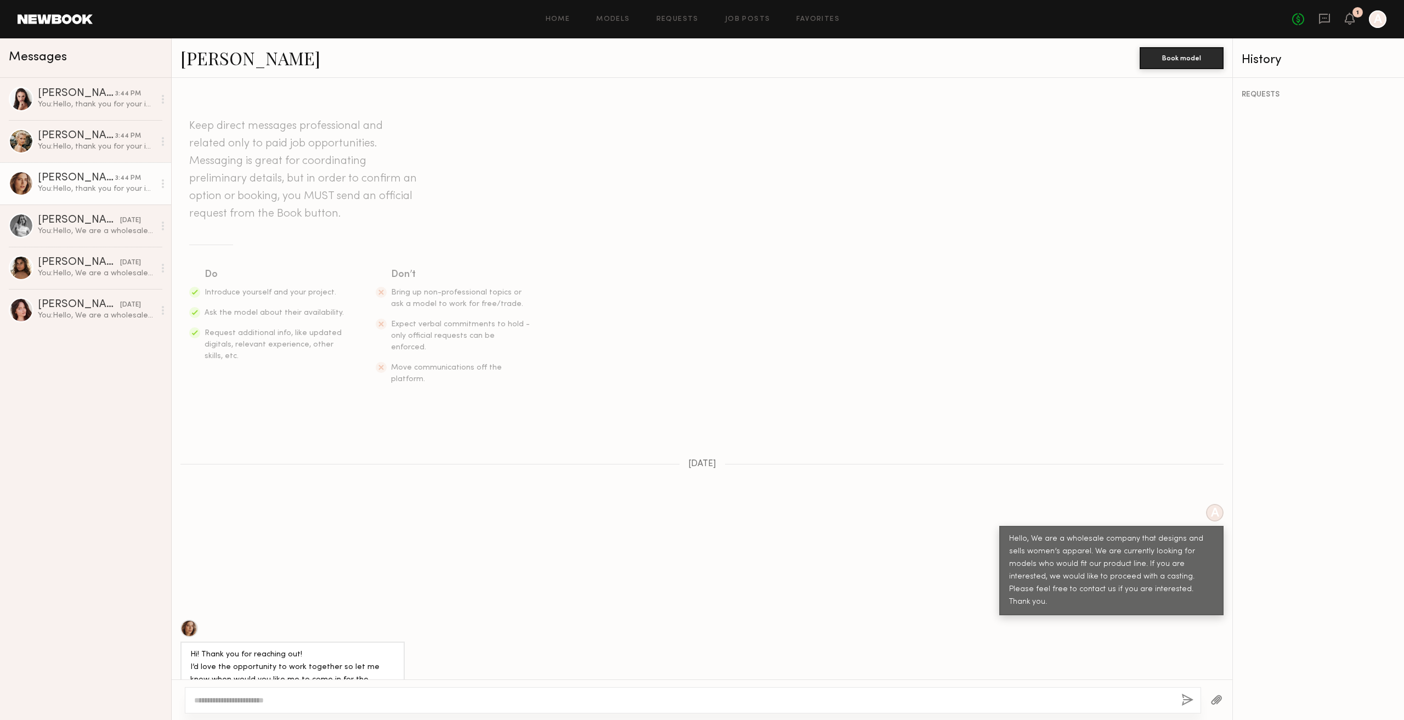
click at [32, 20] on link at bounding box center [55, 19] width 75 height 10
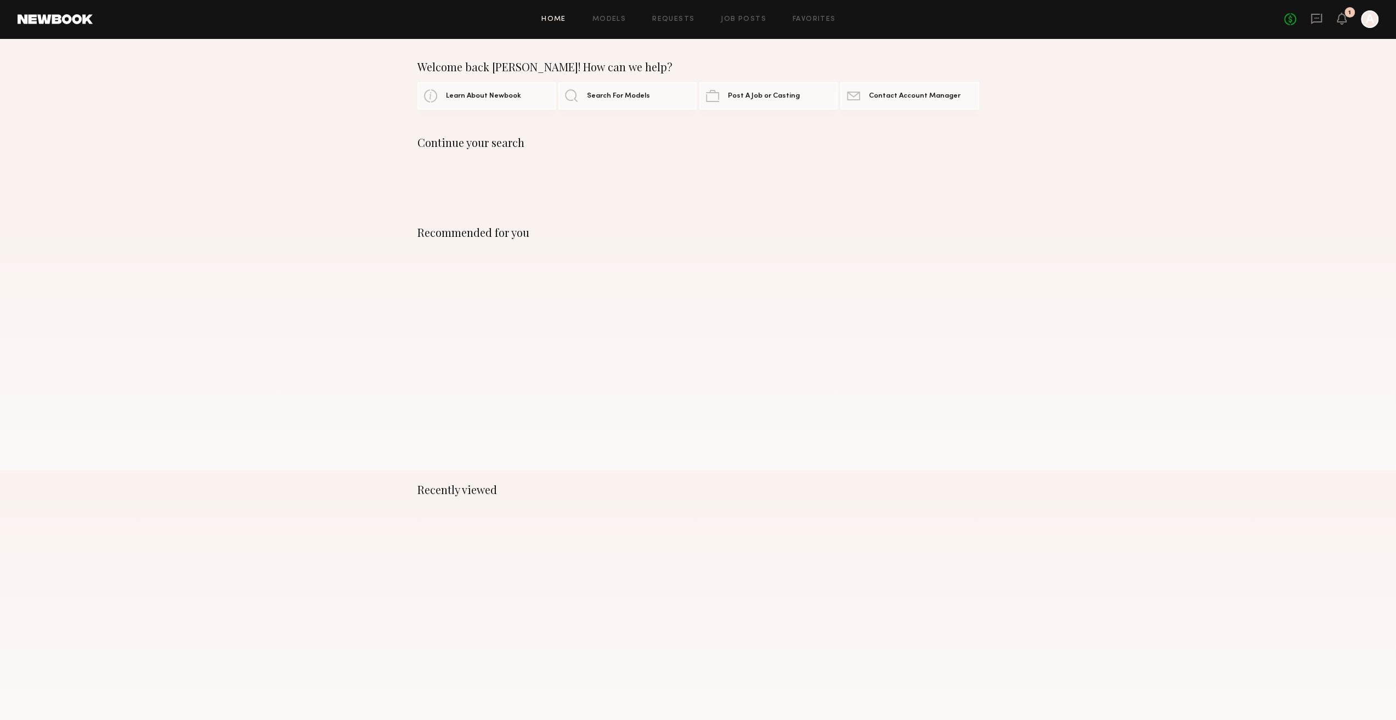
click at [1346, 15] on div "1" at bounding box center [1349, 12] width 10 height 10
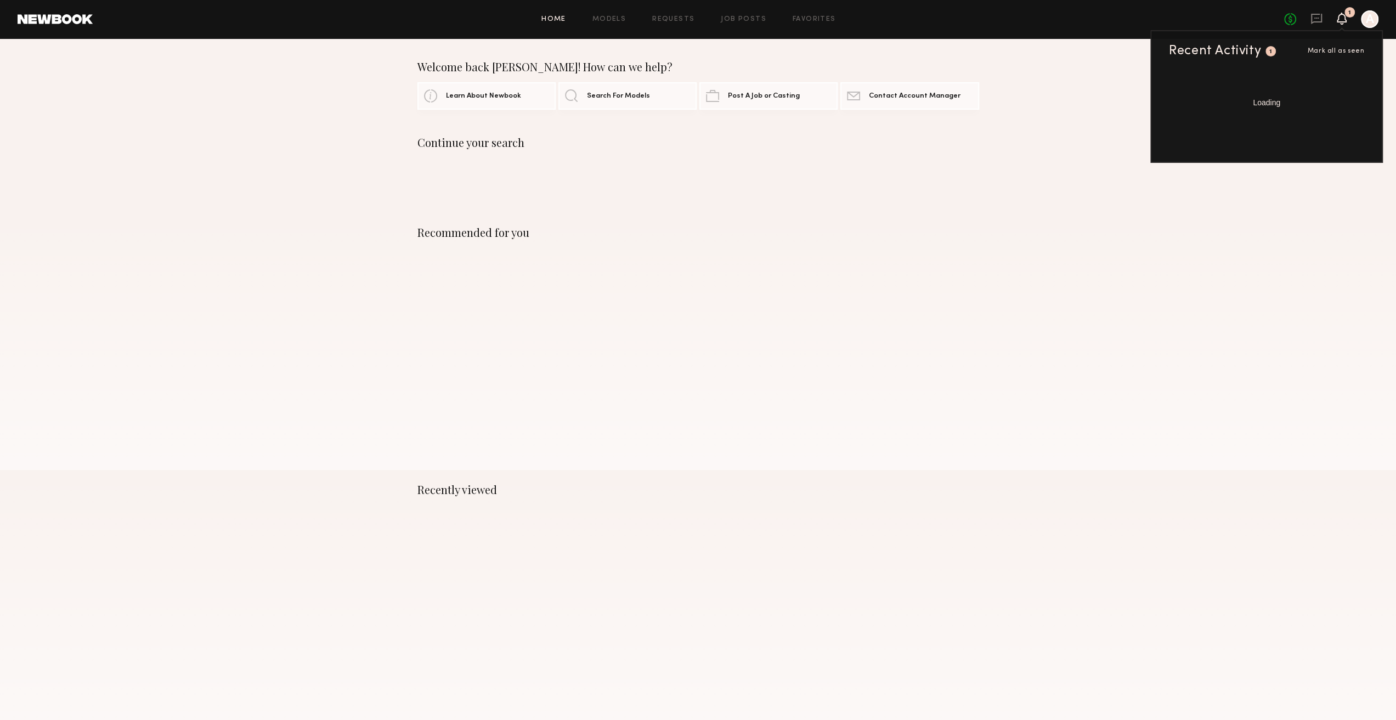
click at [1231, 54] on div "Recent Activity" at bounding box center [1215, 50] width 92 height 13
click at [1342, 57] on div "Recent Activity 1 Mark all as seen" at bounding box center [1266, 50] width 195 height 13
click at [1166, 129] on div "Recent Activity 1 Mark all as seen Loading" at bounding box center [1266, 96] width 233 height 133
click at [1120, 75] on div "Welcome back Alex! How can we help? Learn About Newbook Search For Models Post …" at bounding box center [698, 84] width 1396 height 49
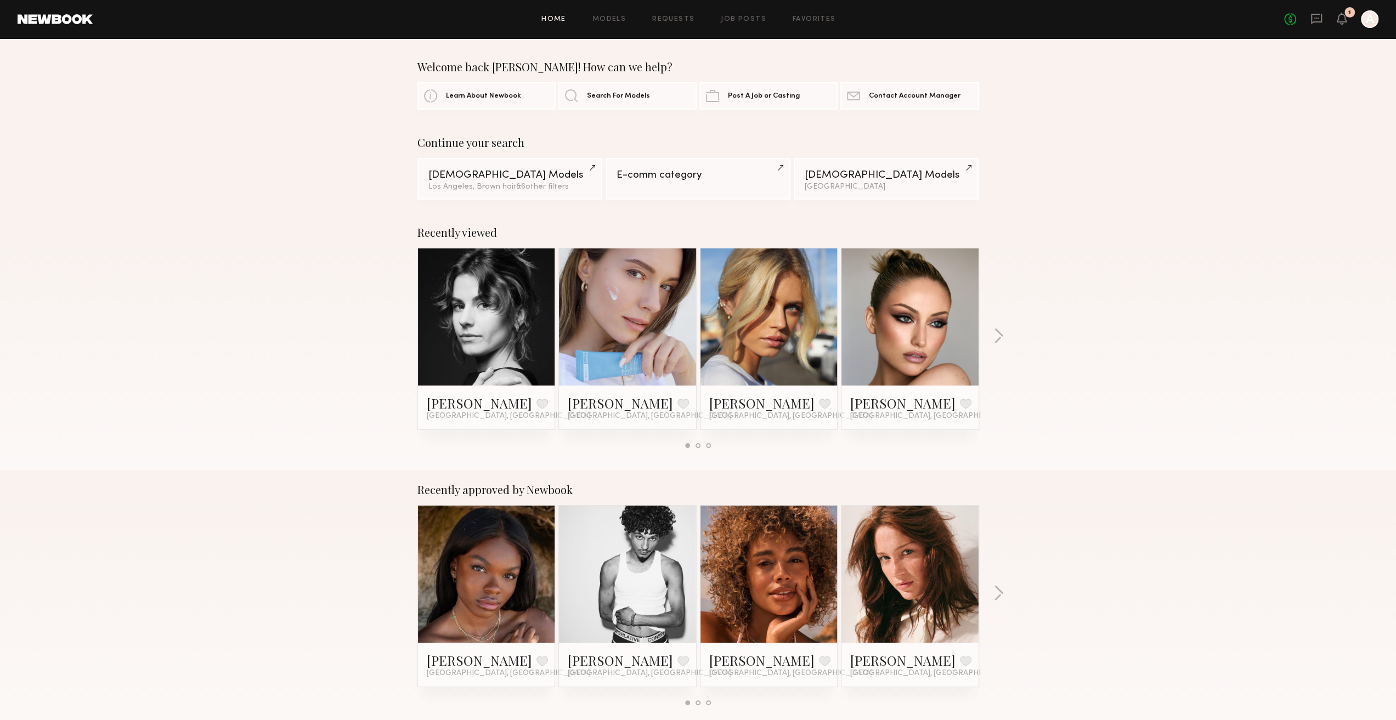
click at [316, 138] on div "Continue your search Female Models Los Angeles, Brown hair & 6 other filter s +…" at bounding box center [698, 168] width 1396 height 64
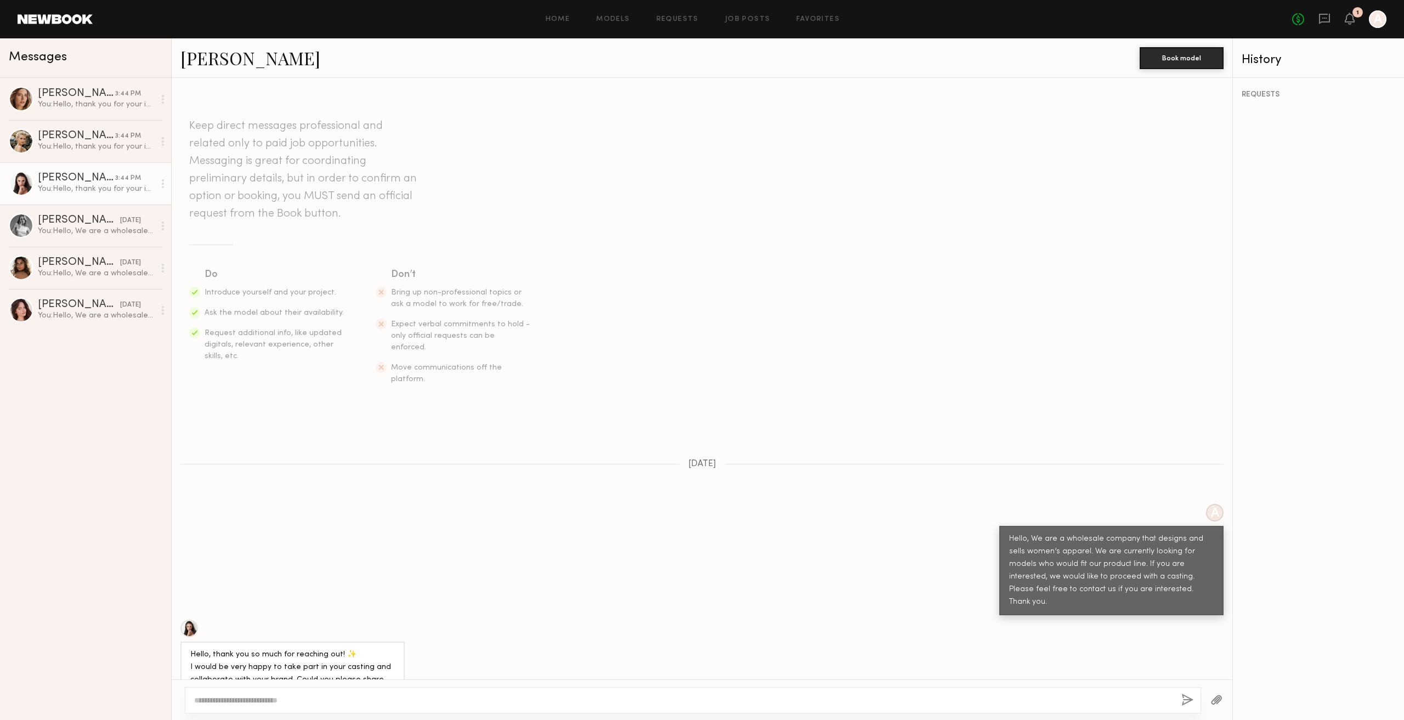
scroll to position [189, 0]
